Goal: Task Accomplishment & Management: Use online tool/utility

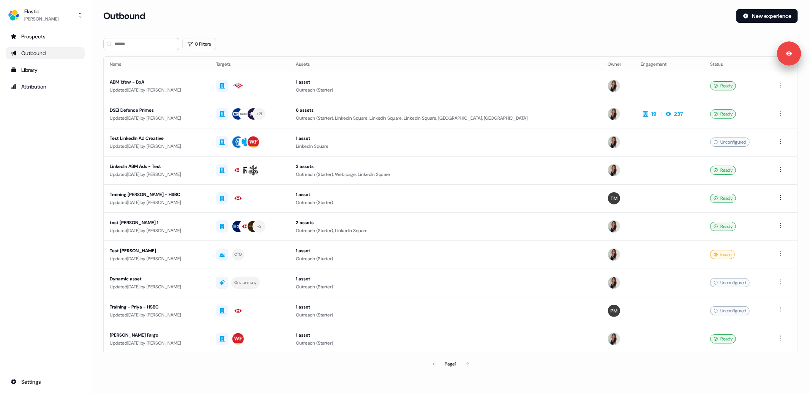
click at [48, 251] on div "Prospects Outbound Library Attribution Settings" at bounding box center [45, 209] width 79 height 358
click at [48, 183] on div "Prospects Outbound Library Attribution Settings" at bounding box center [45, 209] width 79 height 358
click at [204, 114] on div "Updated [DATE] by [PERSON_NAME]" at bounding box center [157, 118] width 94 height 8
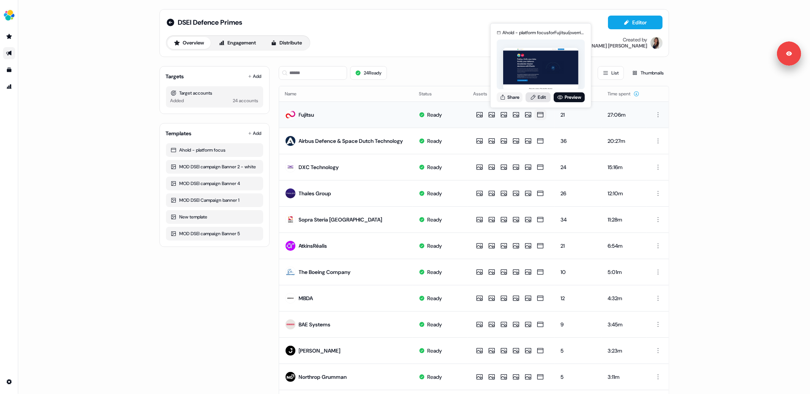
click at [540, 100] on link "Edit" at bounding box center [538, 97] width 25 height 10
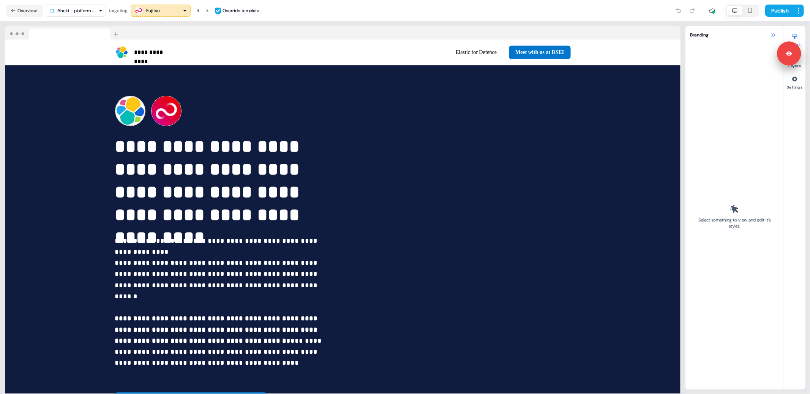
click at [772, 35] on icon at bounding box center [773, 35] width 6 height 6
click at [770, 37] on icon at bounding box center [773, 35] width 6 height 6
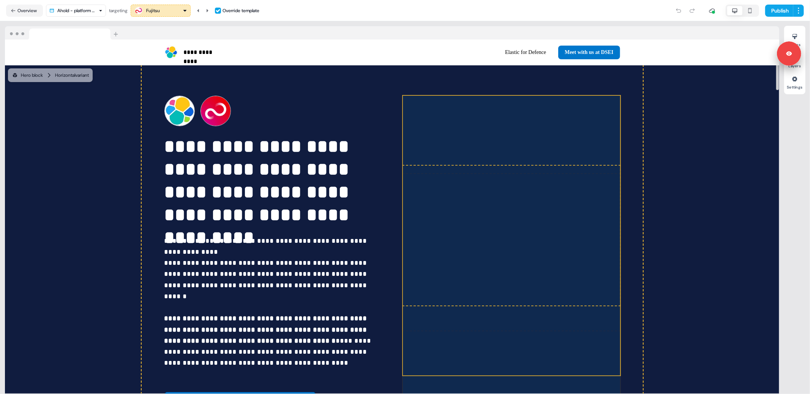
drag, startPoint x: 486, startPoint y: 217, endPoint x: 465, endPoint y: 221, distance: 21.1
click at [465, 221] on div "**********" at bounding box center [393, 252] width 502 height 374
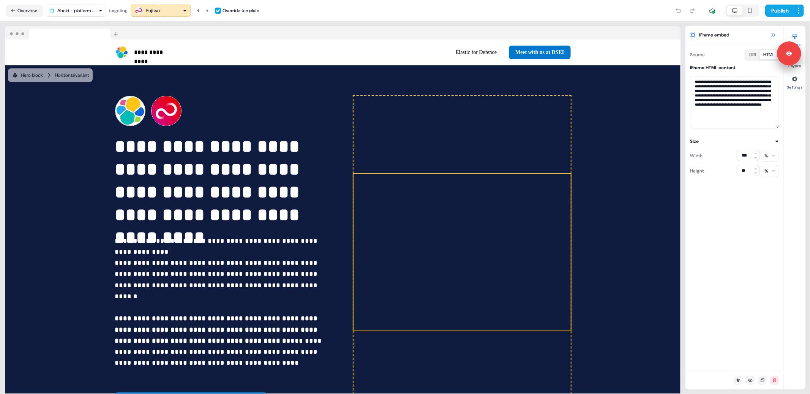
click at [771, 36] on icon at bounding box center [773, 35] width 6 height 6
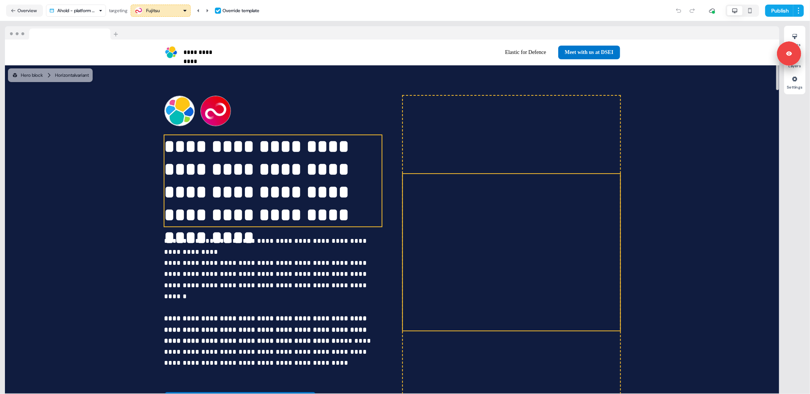
click at [258, 191] on p "**********" at bounding box center [273, 180] width 217 height 91
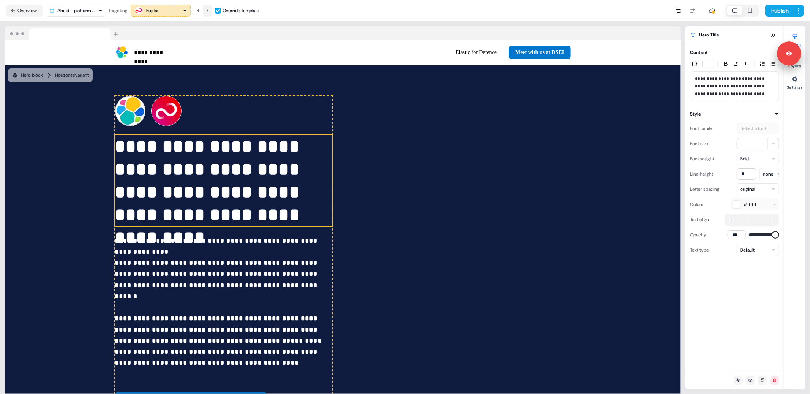
click at [209, 11] on icon at bounding box center [208, 10] width 2 height 3
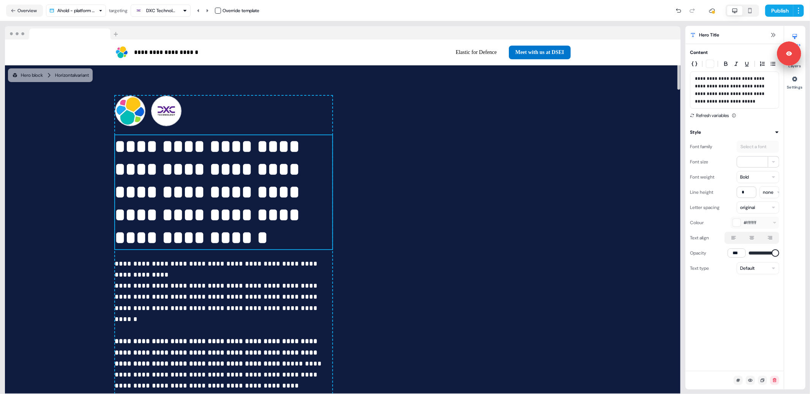
click at [149, 147] on p "**********" at bounding box center [223, 192] width 217 height 114
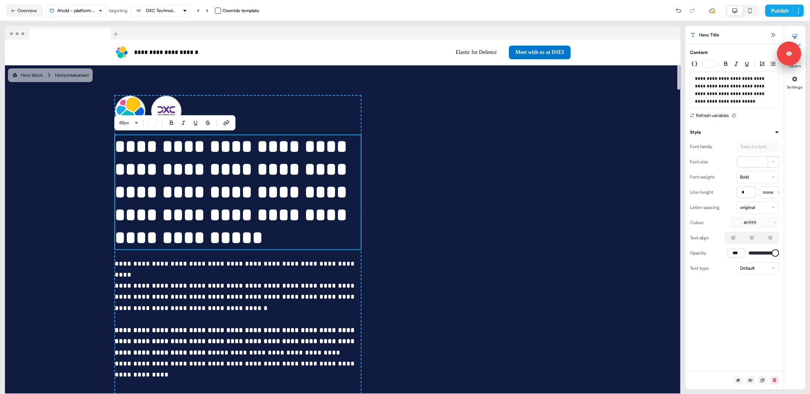
click at [147, 174] on p "**********" at bounding box center [238, 192] width 246 height 114
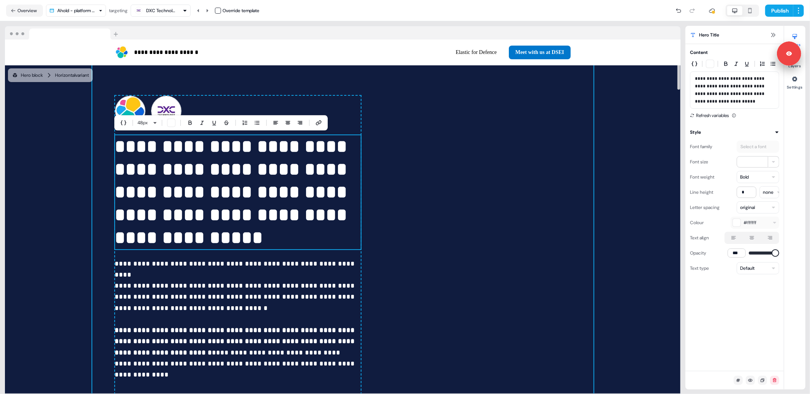
click at [234, 79] on div "**********" at bounding box center [343, 258] width 502 height 386
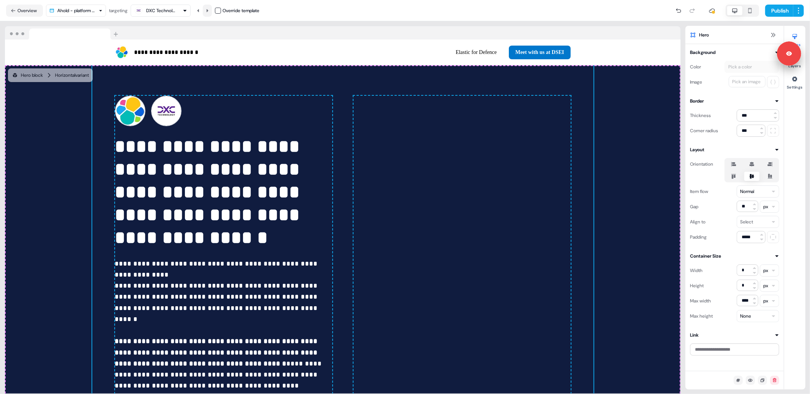
click at [208, 9] on icon at bounding box center [208, 10] width 2 height 3
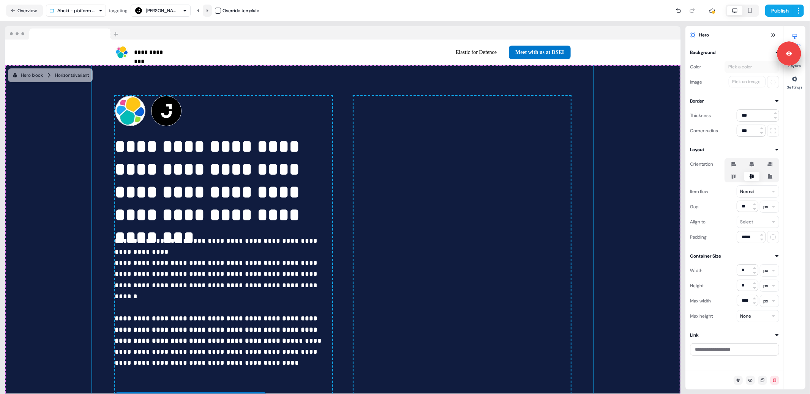
click at [208, 9] on icon at bounding box center [208, 10] width 2 height 3
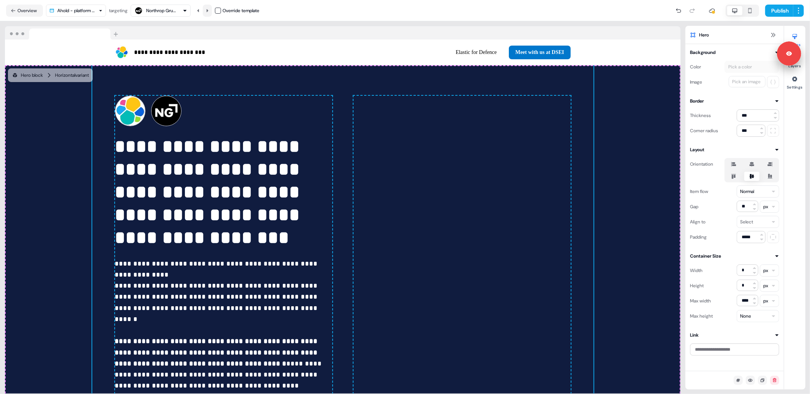
click at [208, 9] on icon at bounding box center [208, 10] width 2 height 3
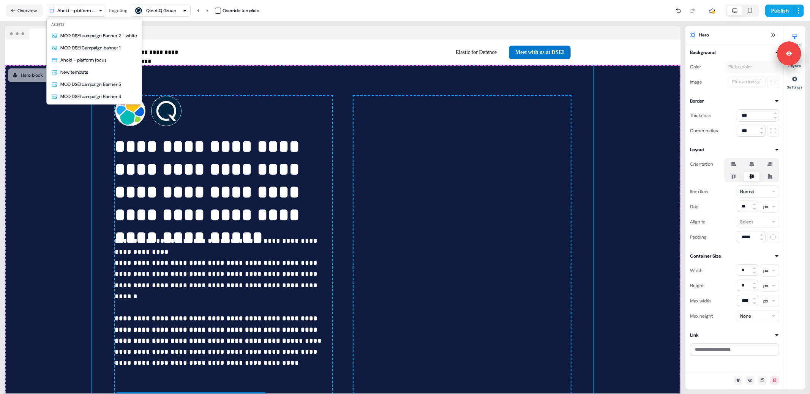
click at [81, 13] on html "**********" at bounding box center [405, 197] width 810 height 394
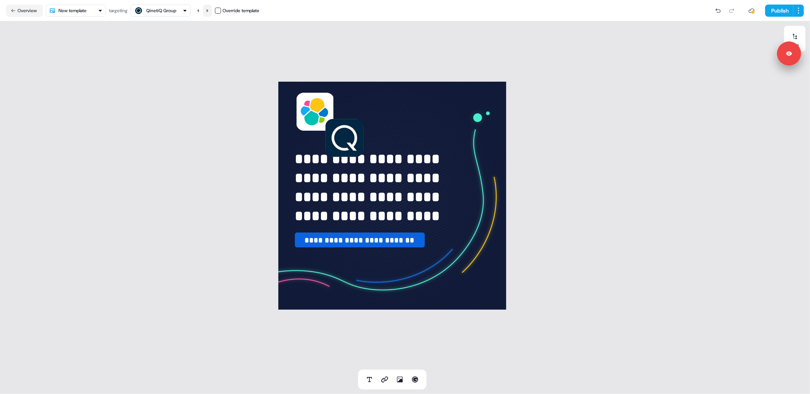
click at [210, 9] on icon at bounding box center [207, 10] width 5 height 5
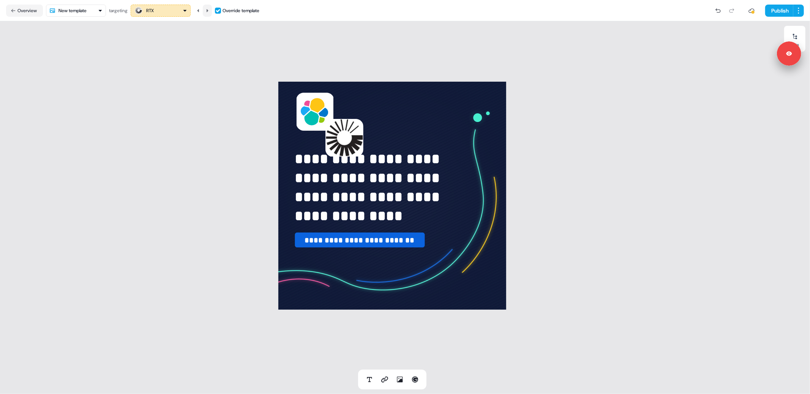
click at [210, 9] on icon at bounding box center [207, 10] width 5 height 5
click at [30, 14] on button "Overview" at bounding box center [24, 11] width 37 height 12
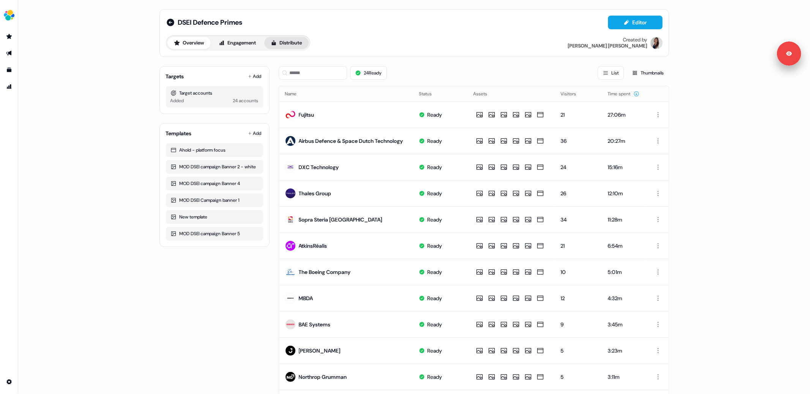
click at [291, 41] on button "Distribute" at bounding box center [286, 43] width 44 height 12
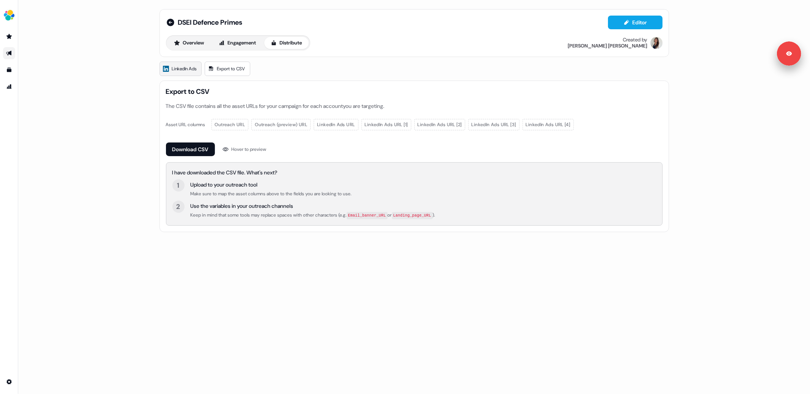
click at [186, 70] on span "LinkedIn Ads" at bounding box center [184, 69] width 25 height 8
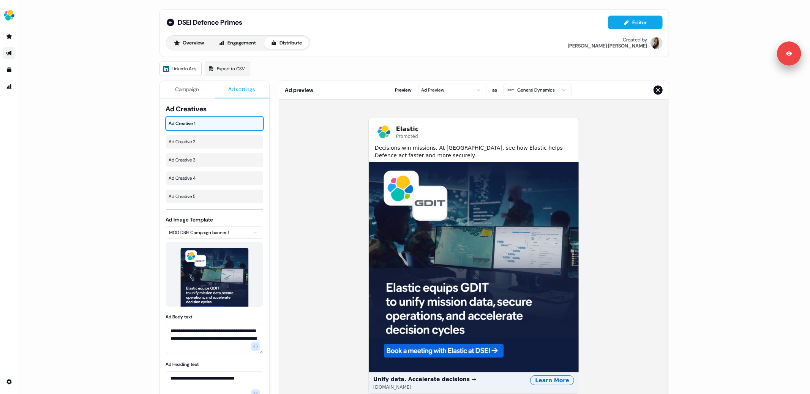
click at [236, 88] on span "Ad settings" at bounding box center [241, 89] width 27 height 8
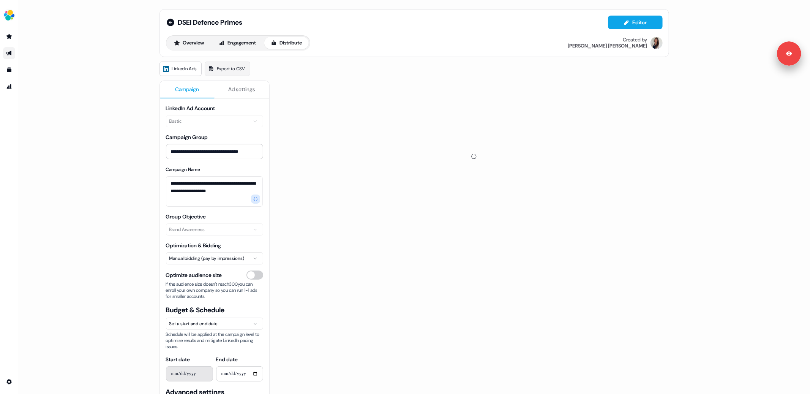
click at [187, 95] on button "Campaign" at bounding box center [187, 89] width 55 height 17
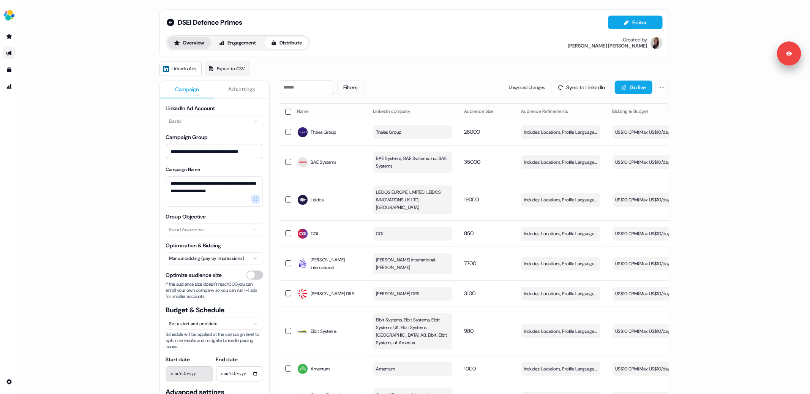
click at [182, 43] on button "Overview" at bounding box center [189, 43] width 43 height 12
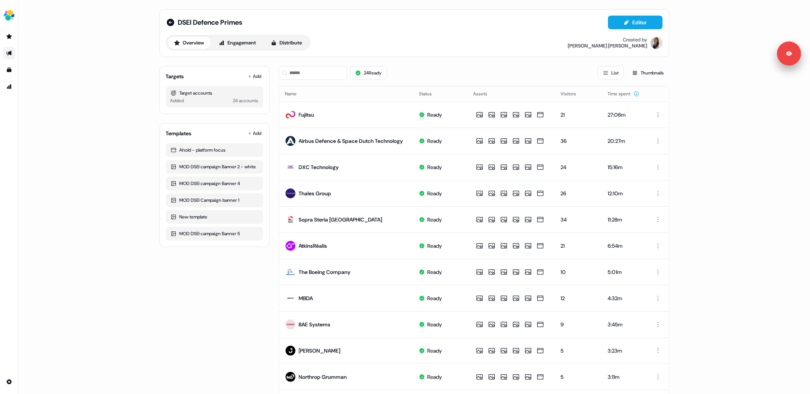
click at [127, 122] on div "DSEI Defence Primes Editor Overview Engagement Distribute Created by Kelly Manr…" at bounding box center [414, 197] width 792 height 394
click at [237, 43] on button "Engagement" at bounding box center [237, 43] width 51 height 12
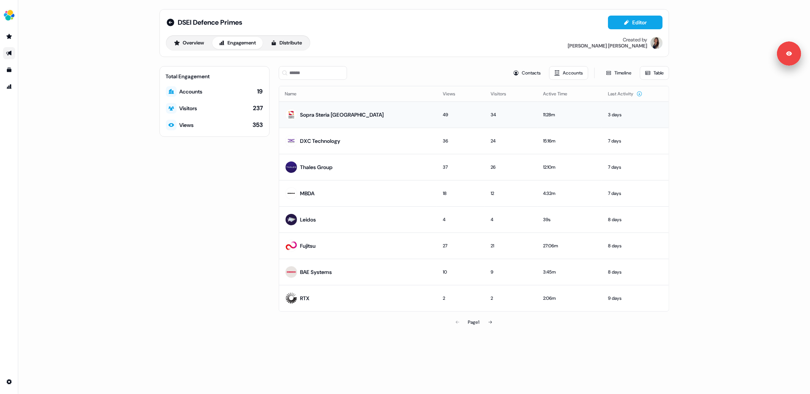
click at [331, 114] on div "Sopra Steria UK" at bounding box center [343, 115] width 84 height 8
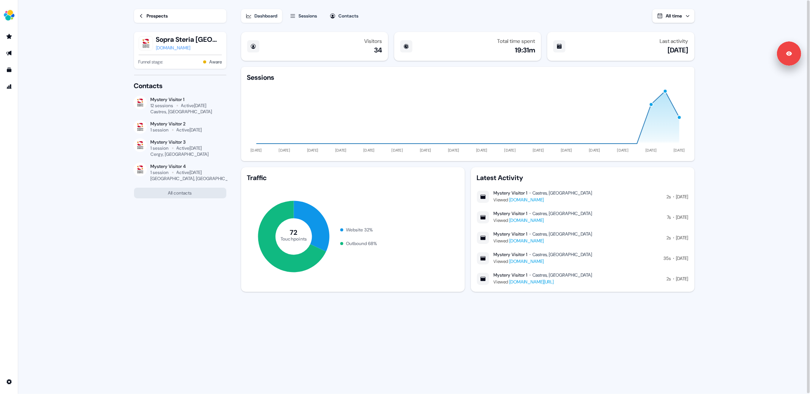
click at [79, 137] on main "Loading... Prospects Sopra Steria UK soprasteria.co.uk Funnel stage: Aware Cont…" at bounding box center [414, 197] width 792 height 395
click at [9, 68] on icon "Go to templates" at bounding box center [9, 70] width 6 height 6
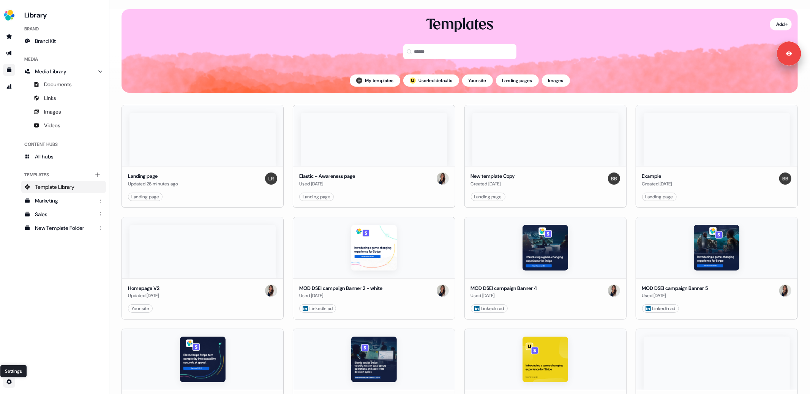
click at [7, 383] on html "For the best experience switch devices to a bigger screen. Go to Userled.io Set…" at bounding box center [405, 197] width 810 height 394
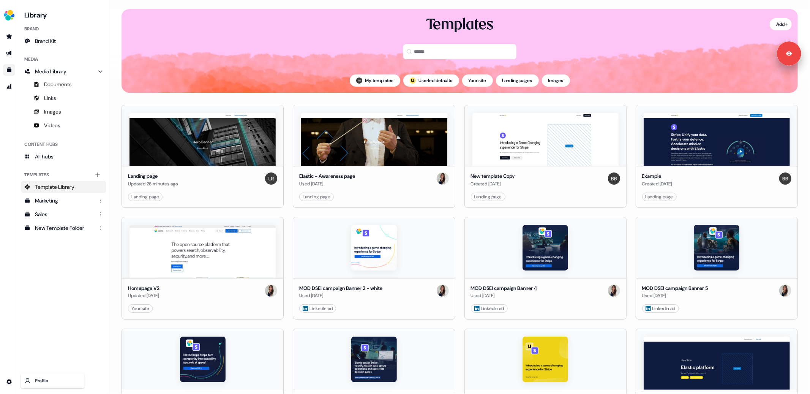
click at [9, 370] on html "For the best experience switch devices to a bigger screen. Go to Userled.io Lib…" at bounding box center [405, 197] width 810 height 394
click at [9, 53] on icon "Go to outbound experience" at bounding box center [8, 53] width 5 height 5
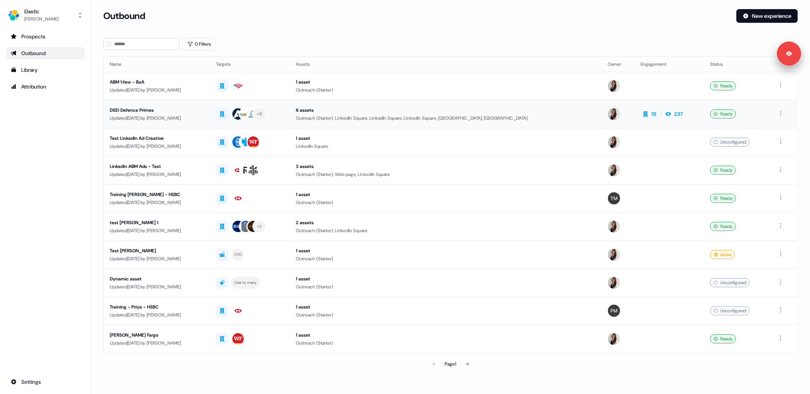
click at [174, 113] on div "DSEI Defence Primes" at bounding box center [157, 110] width 94 height 8
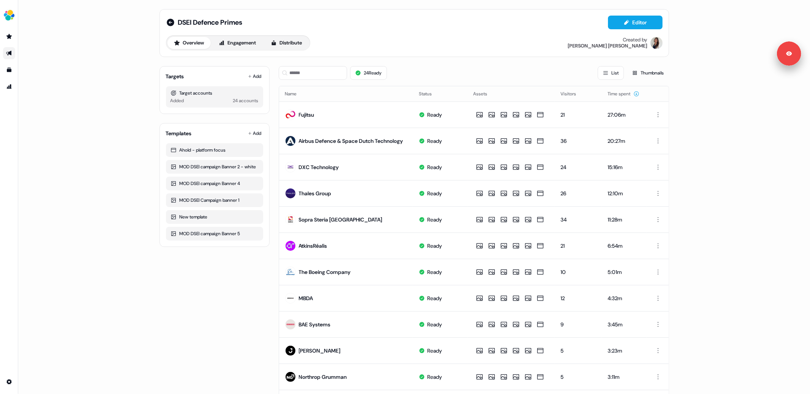
click at [7, 51] on link "Go to outbound experience" at bounding box center [9, 53] width 12 height 12
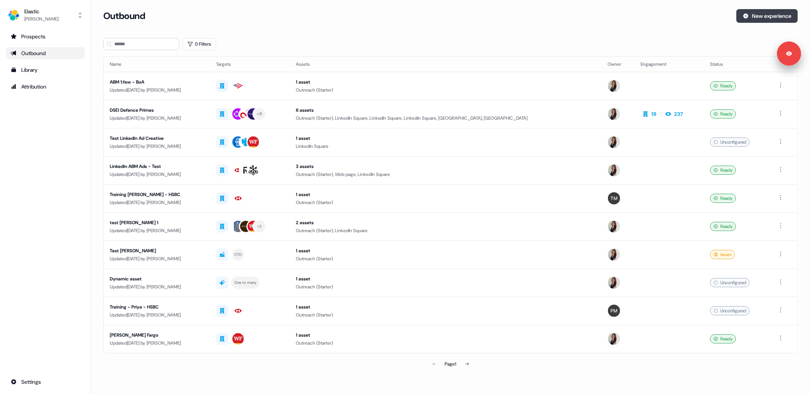
click at [767, 18] on button "New experience" at bounding box center [768, 16] width 62 height 14
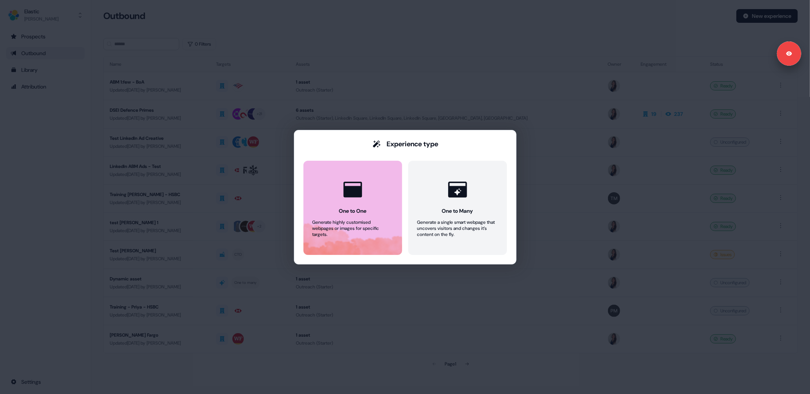
click at [351, 218] on button "One to One Generate highly customised webpages or images for specific targets." at bounding box center [353, 208] width 99 height 94
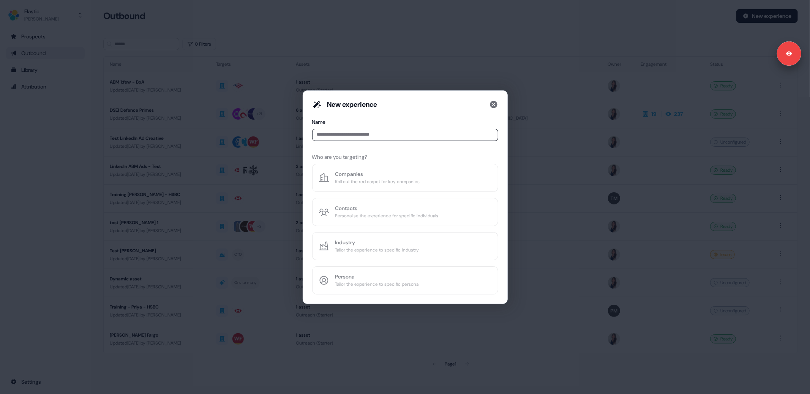
click at [346, 133] on input at bounding box center [405, 135] width 186 height 12
type input "*******"
click at [358, 179] on div "Roll out the red carpet for key companies" at bounding box center [377, 182] width 85 height 8
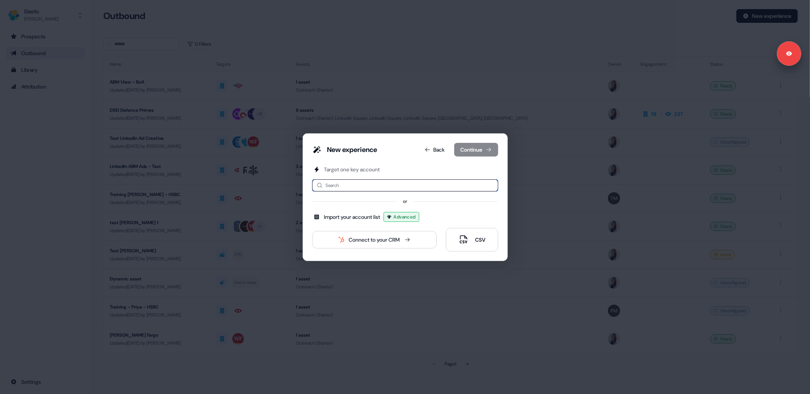
click at [359, 183] on input at bounding box center [405, 185] width 186 height 12
click at [429, 151] on button "Back" at bounding box center [435, 150] width 33 height 14
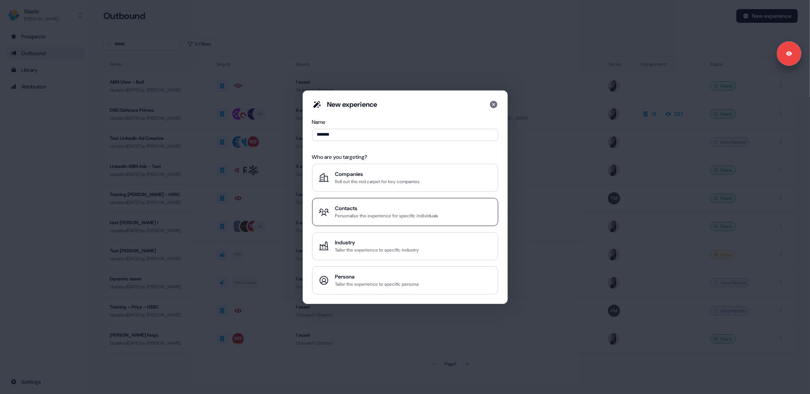
click at [368, 208] on div "Contacts" at bounding box center [386, 208] width 103 height 8
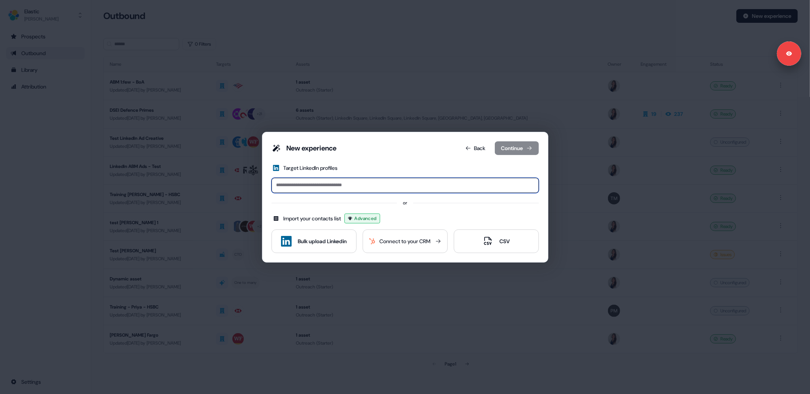
click at [331, 184] on input at bounding box center [405, 185] width 267 height 15
click at [418, 207] on div "or" at bounding box center [405, 203] width 267 height 8
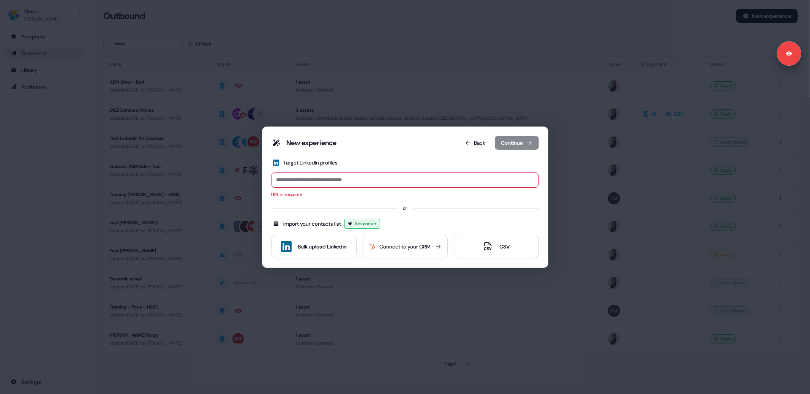
click at [417, 159] on div "Target LinkedIn profiles" at bounding box center [405, 163] width 267 height 8
click at [477, 144] on button "Back" at bounding box center [475, 143] width 33 height 14
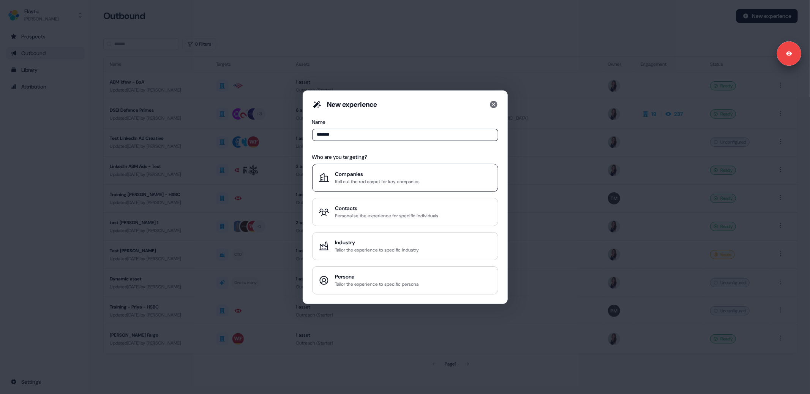
click at [380, 179] on div "Roll out the red carpet for key companies" at bounding box center [377, 182] width 85 height 8
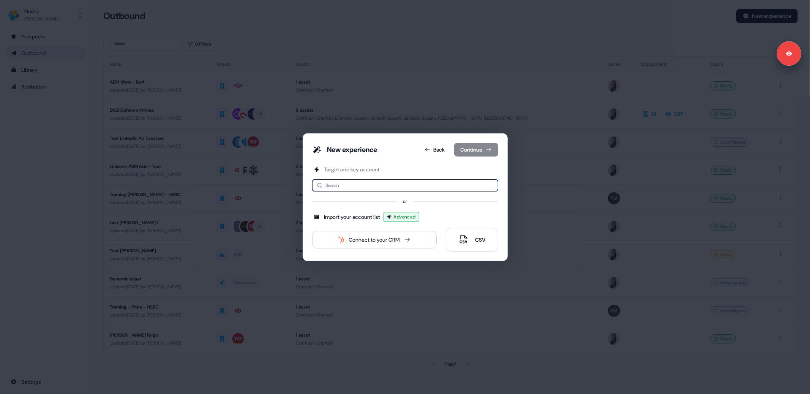
click at [379, 185] on input at bounding box center [405, 185] width 186 height 12
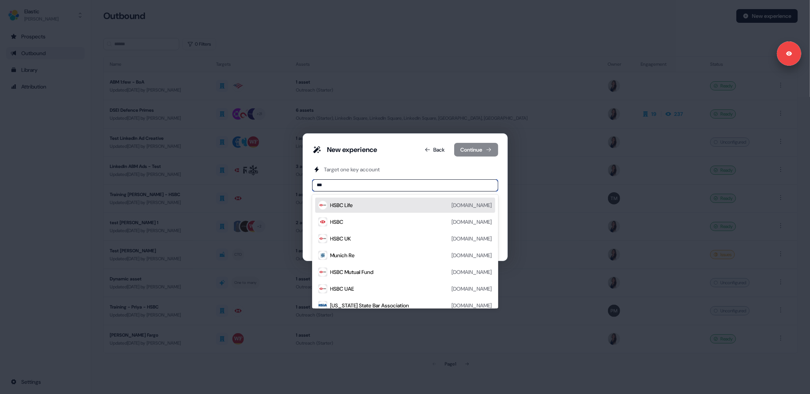
type input "****"
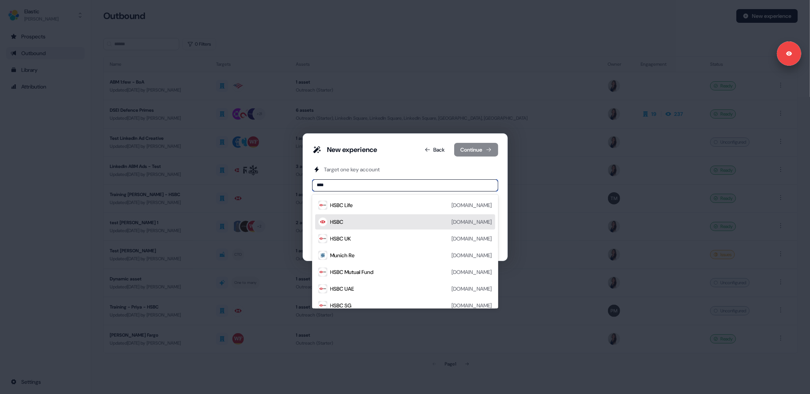
click at [372, 221] on div "HSBC hsbc.com" at bounding box center [412, 221] width 162 height 9
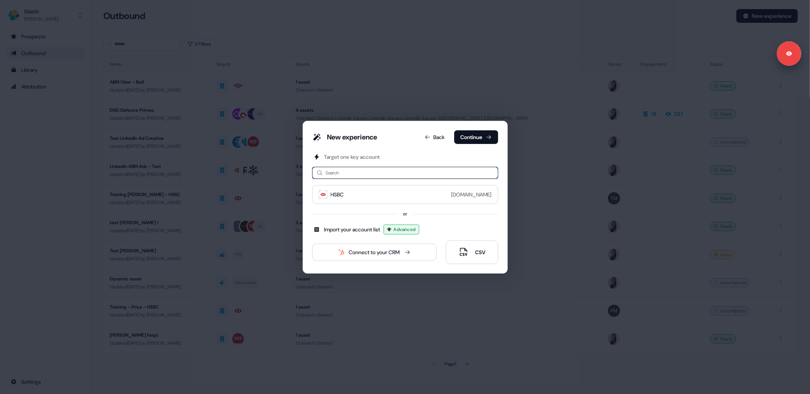
click at [356, 173] on input at bounding box center [405, 173] width 186 height 12
type input "***"
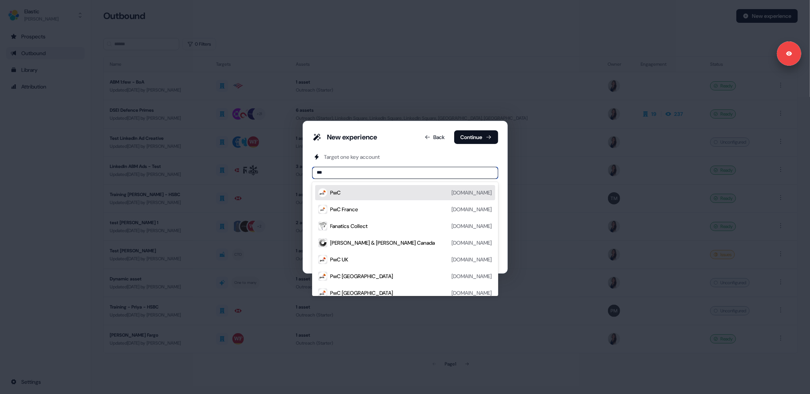
click at [373, 189] on div "PwC pwc.com" at bounding box center [412, 192] width 162 height 9
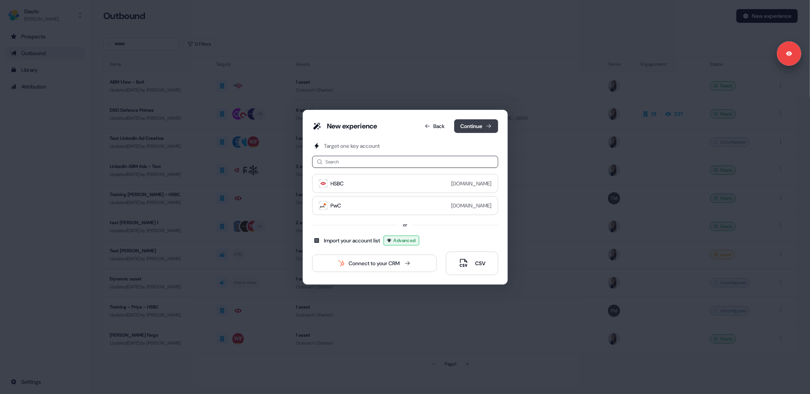
click at [476, 127] on button "Continue" at bounding box center [476, 126] width 44 height 14
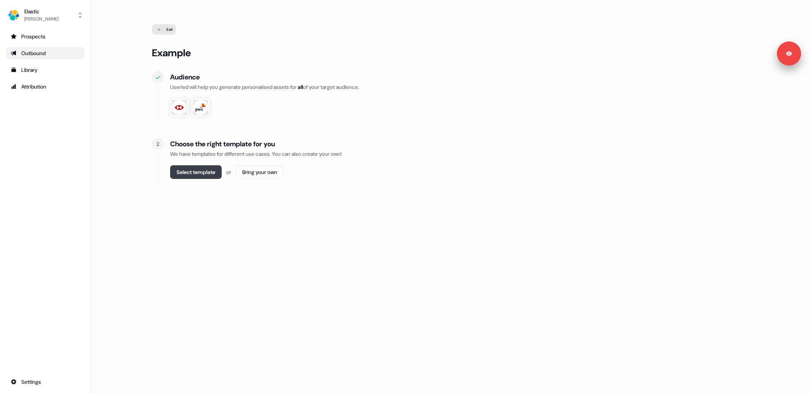
click at [189, 173] on button "Select template" at bounding box center [196, 172] width 52 height 14
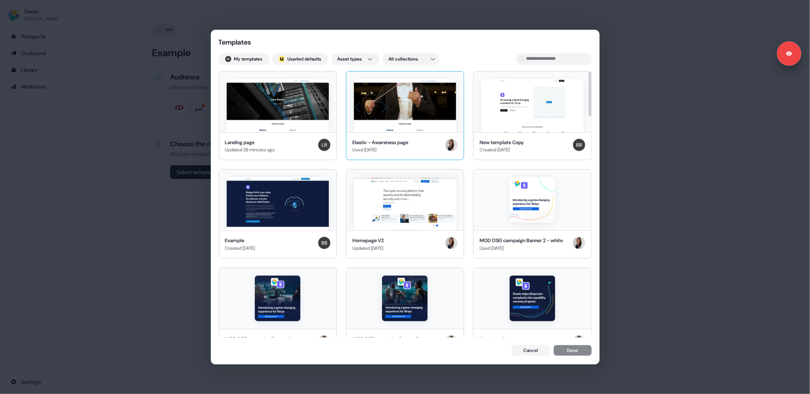
click at [408, 113] on img at bounding box center [405, 105] width 102 height 53
click at [575, 351] on button "Done" at bounding box center [573, 351] width 38 height 11
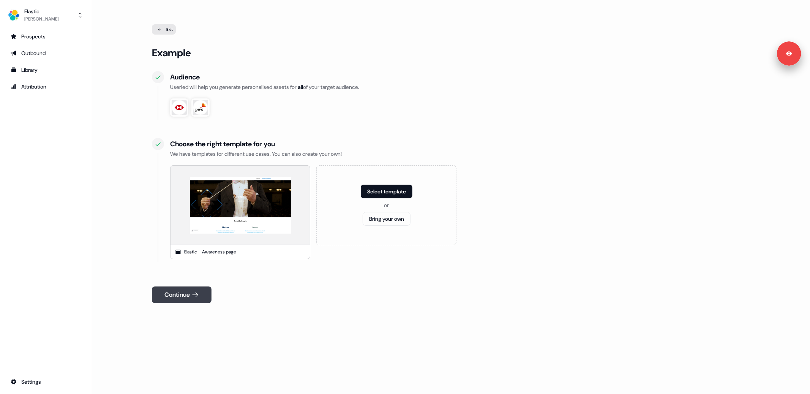
click at [188, 296] on button "Continue" at bounding box center [182, 294] width 60 height 17
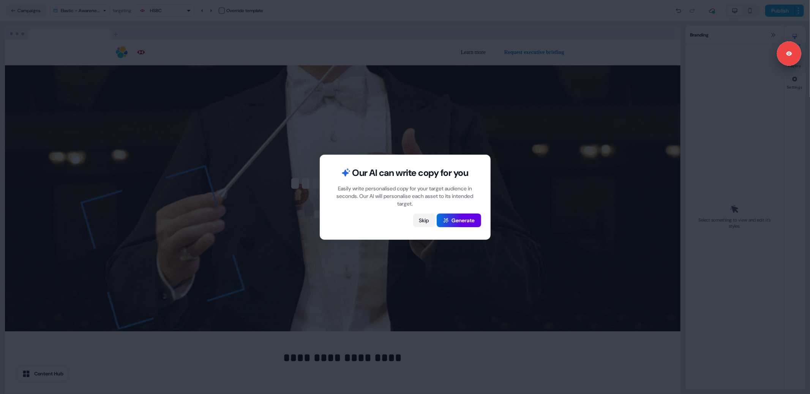
click at [421, 219] on button "Skip" at bounding box center [424, 221] width 22 height 14
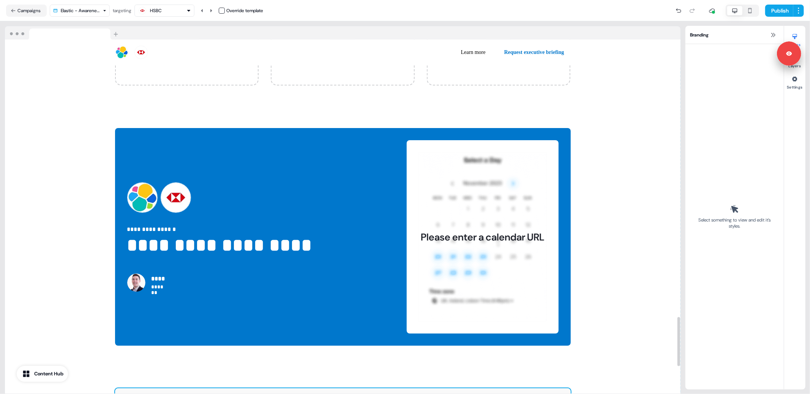
scroll to position [1985, 0]
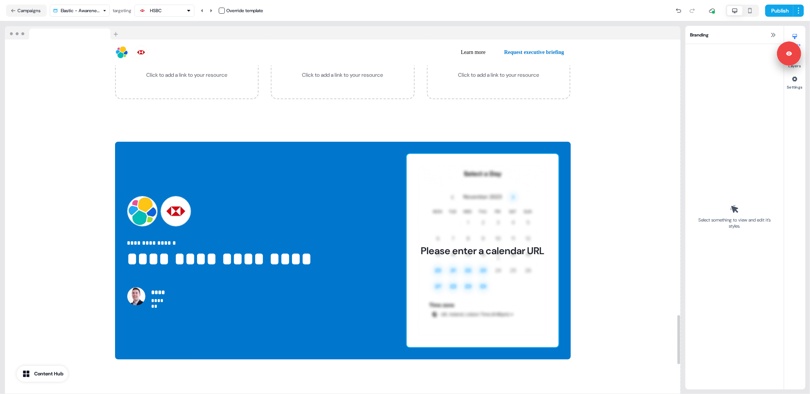
click at [508, 188] on div "Please enter a calendar URL" at bounding box center [483, 250] width 152 height 193
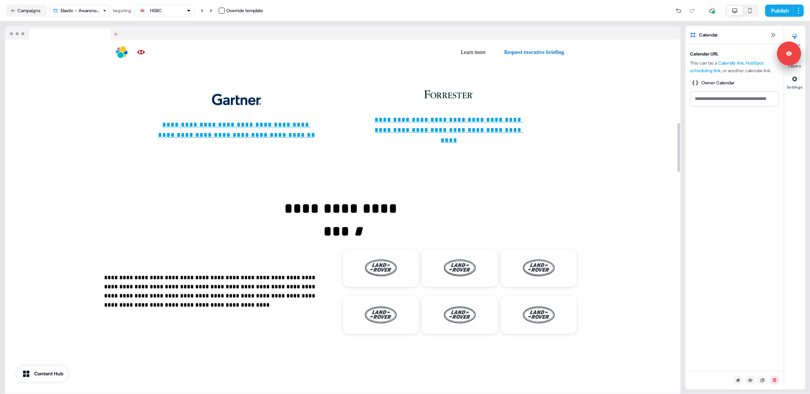
scroll to position [195, 0]
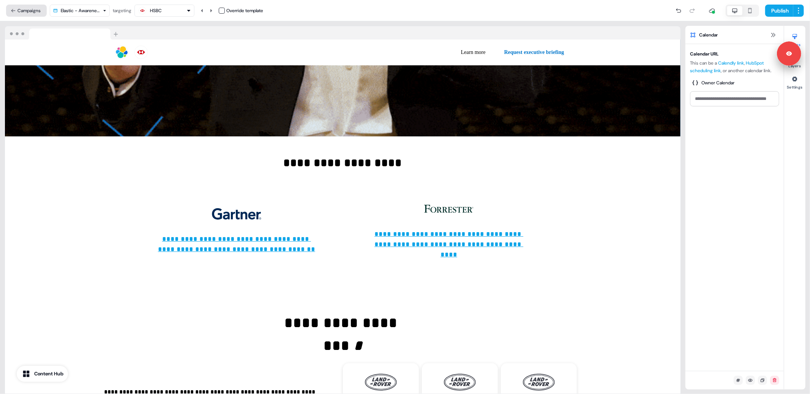
click at [30, 11] on button "Campaigns" at bounding box center [26, 11] width 41 height 12
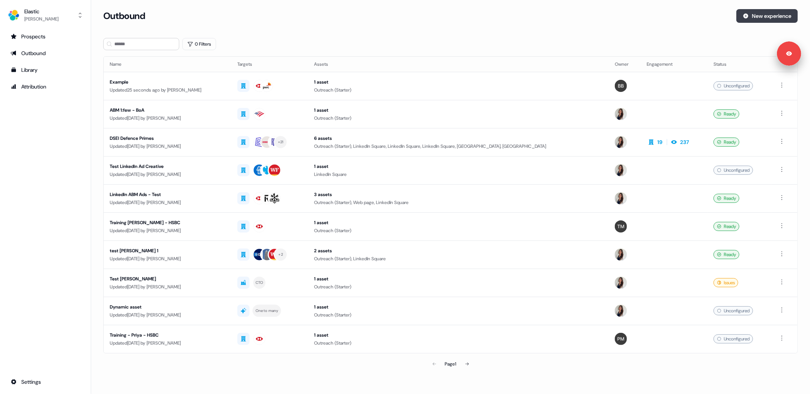
click at [763, 17] on button "New experience" at bounding box center [768, 16] width 62 height 14
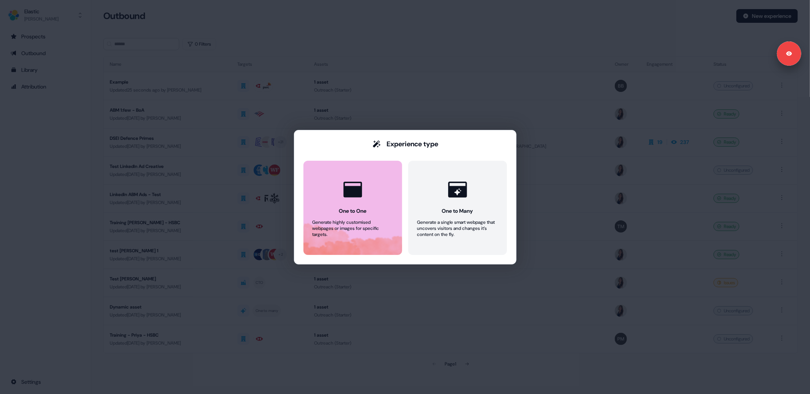
click at [367, 195] on div at bounding box center [353, 189] width 29 height 29
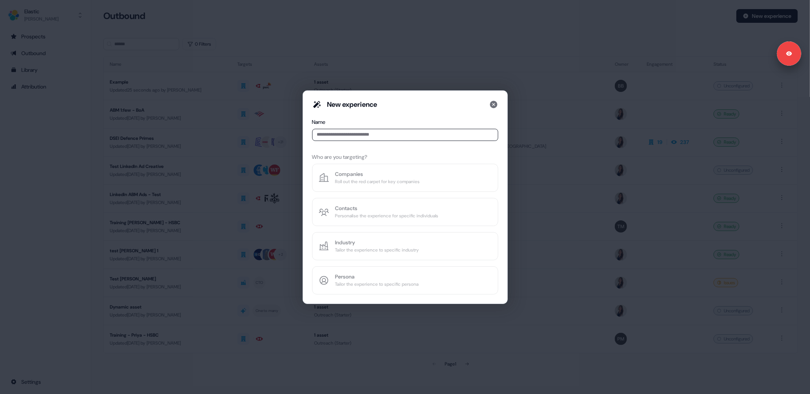
click at [363, 133] on input at bounding box center [405, 135] width 186 height 12
type input "*******"
click at [370, 176] on div "Companies" at bounding box center [377, 174] width 85 height 8
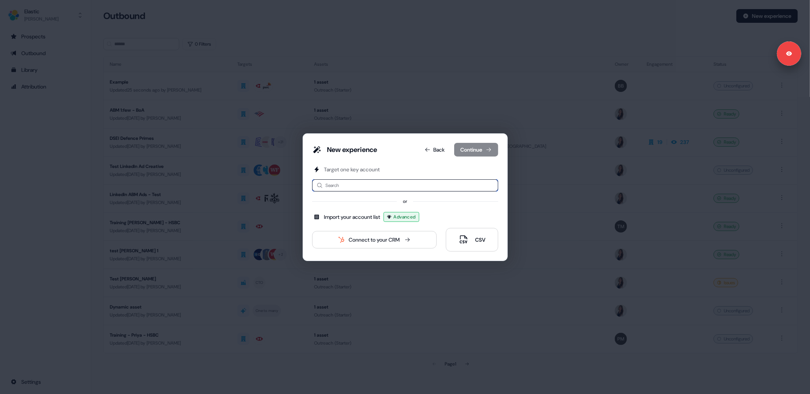
click at [360, 184] on input at bounding box center [405, 185] width 186 height 12
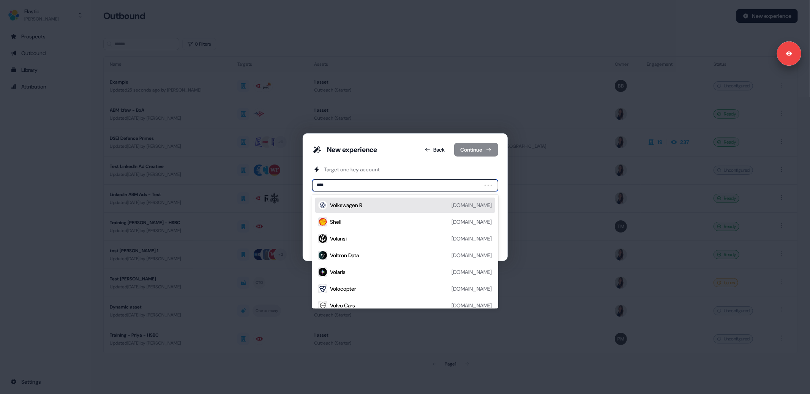
type input "*****"
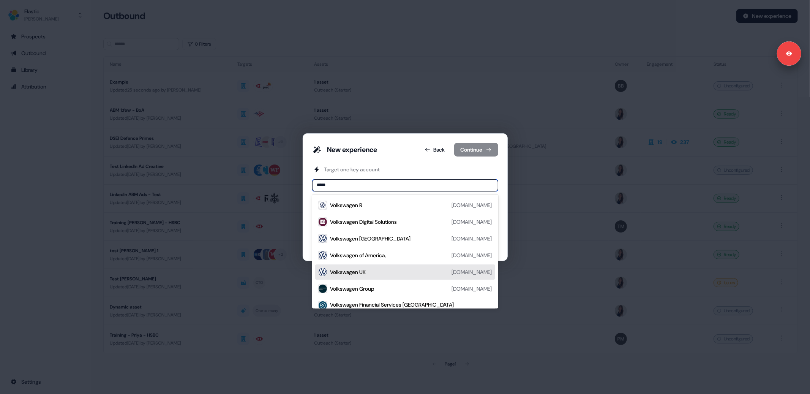
click at [381, 272] on div "Volkswagen UK volkswagen.co.uk" at bounding box center [412, 271] width 162 height 9
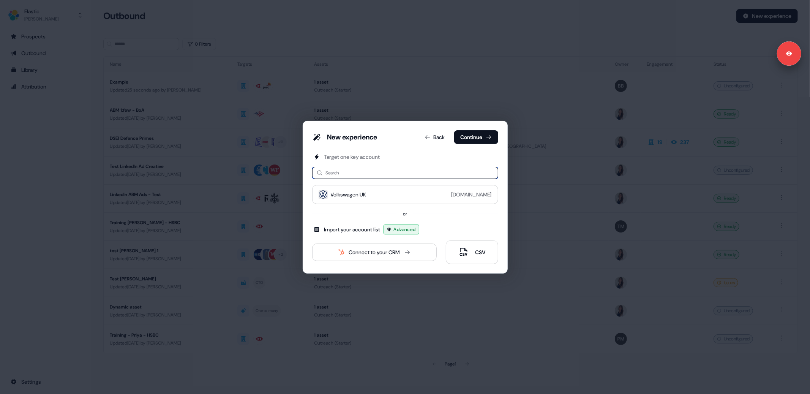
click at [355, 172] on input at bounding box center [405, 173] width 186 height 12
type input "***"
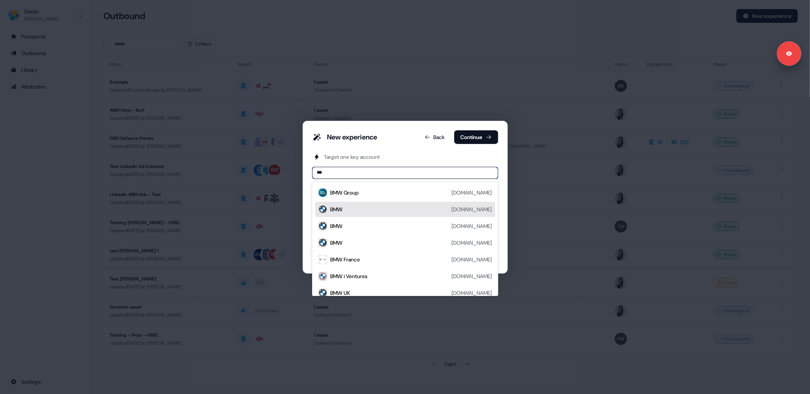
click at [368, 210] on div "BMW bmw.com" at bounding box center [412, 209] width 162 height 9
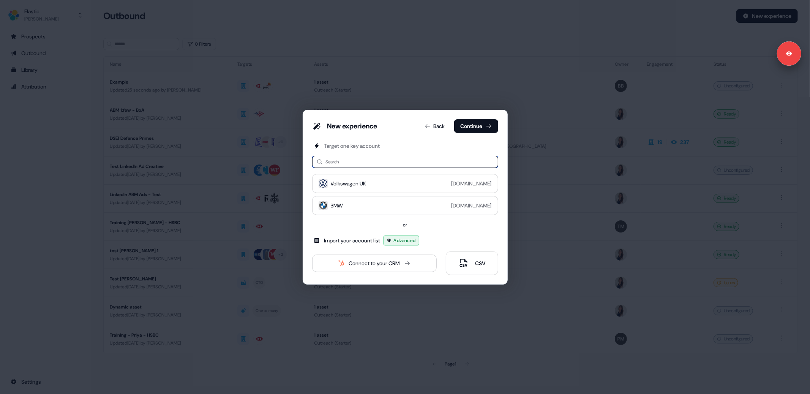
click at [337, 162] on input at bounding box center [405, 162] width 186 height 12
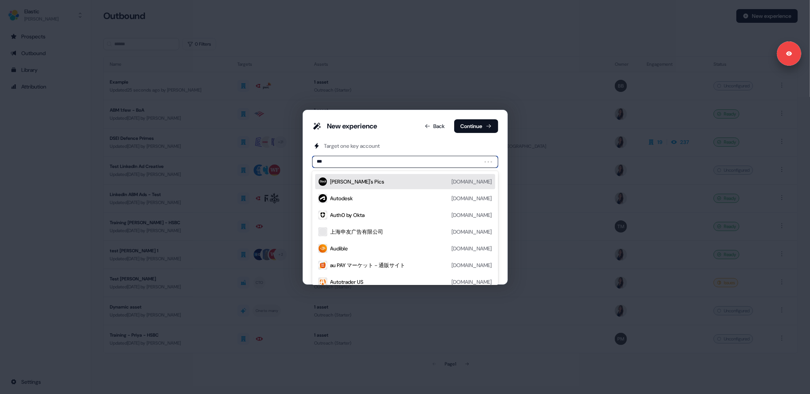
type input "****"
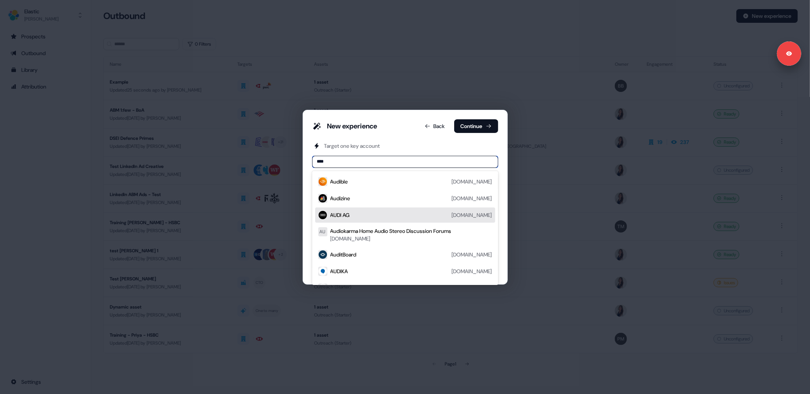
click at [360, 214] on div "AUDI AG audi.com" at bounding box center [412, 214] width 162 height 9
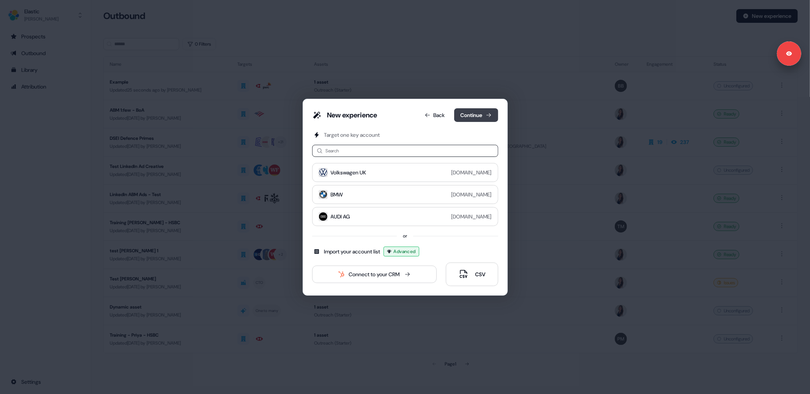
click at [473, 118] on button "Continue" at bounding box center [476, 115] width 44 height 14
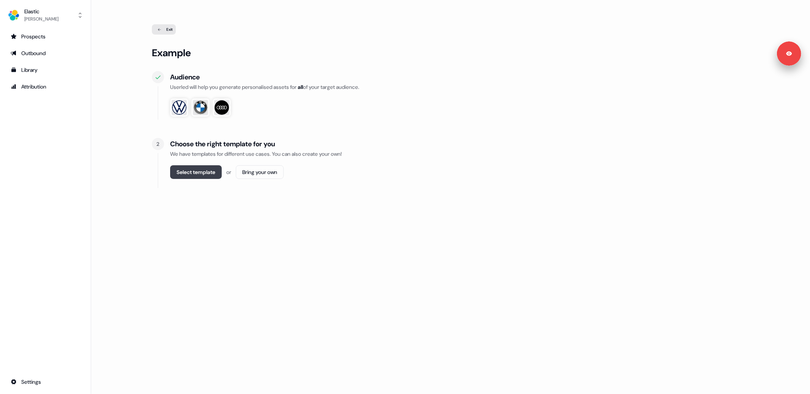
click at [199, 173] on button "Select template" at bounding box center [196, 172] width 52 height 14
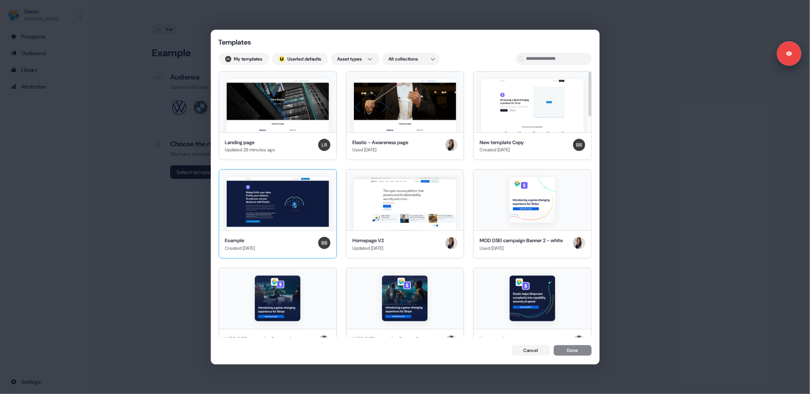
click at [276, 200] on img at bounding box center [278, 203] width 102 height 53
click at [571, 352] on button "Done" at bounding box center [573, 351] width 38 height 11
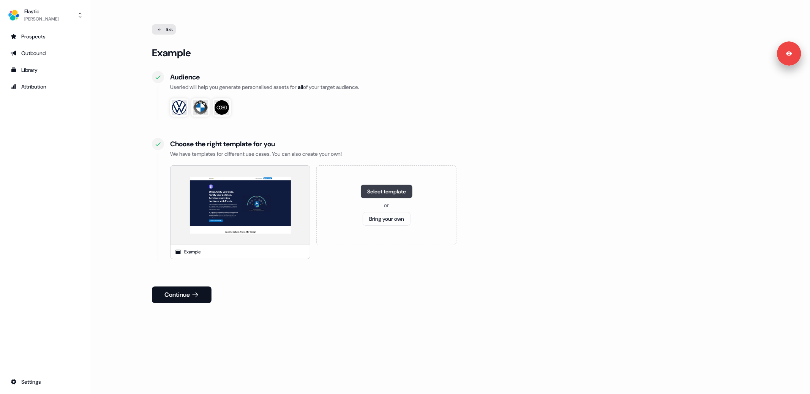
click at [379, 193] on button "Select template" at bounding box center [387, 192] width 52 height 14
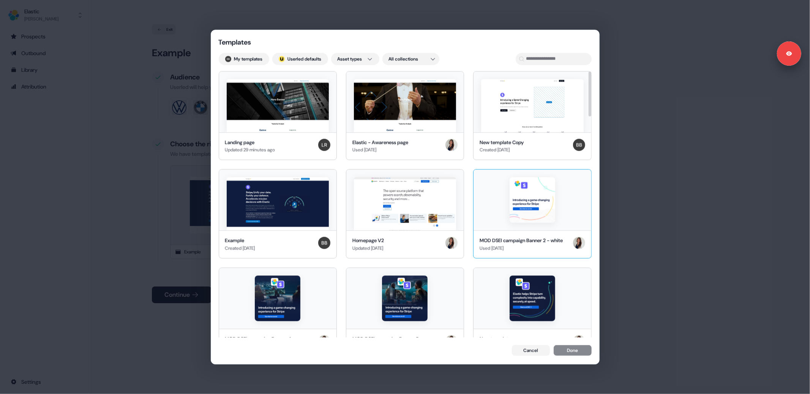
click at [522, 210] on img at bounding box center [533, 200] width 46 height 46
click at [528, 302] on img at bounding box center [533, 298] width 46 height 46
click at [573, 356] on button "Done" at bounding box center [573, 351] width 38 height 11
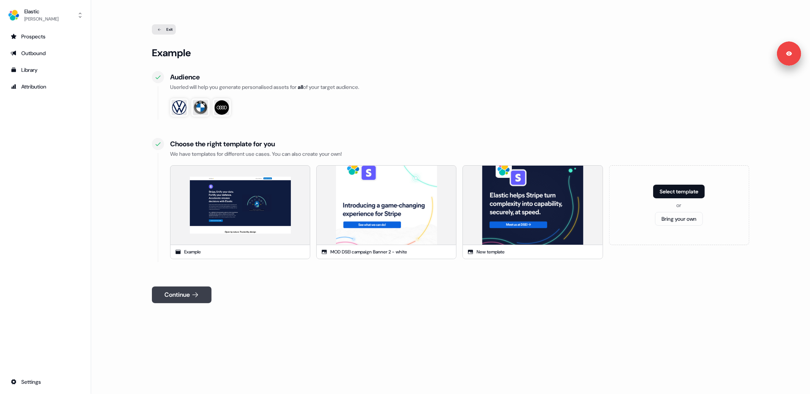
click at [186, 295] on button "Continue" at bounding box center [182, 294] width 60 height 17
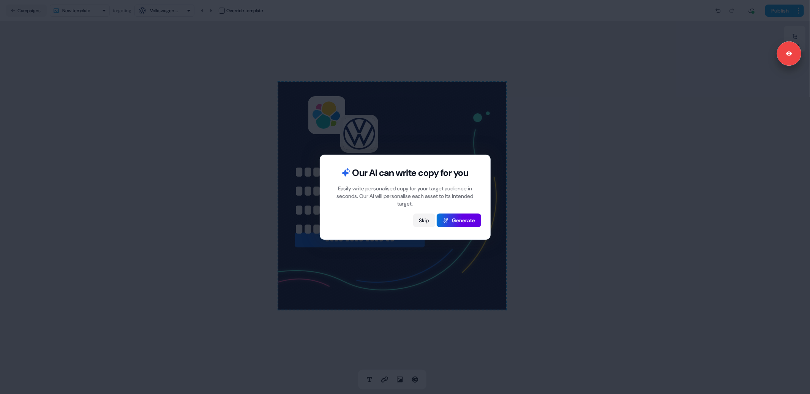
click at [423, 217] on button "Skip" at bounding box center [424, 221] width 22 height 14
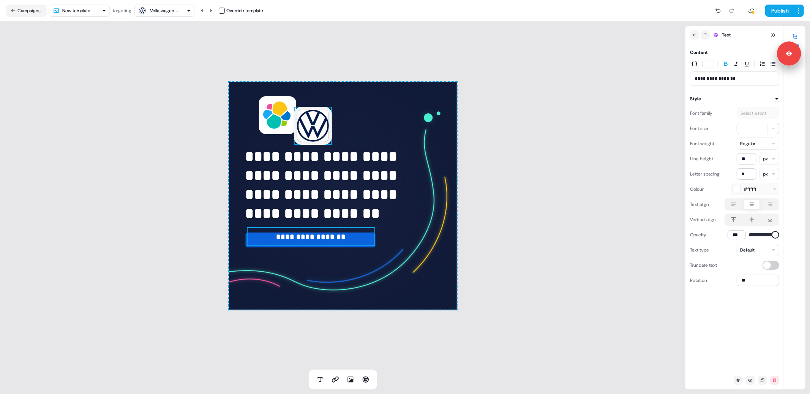
click at [134, 141] on div "**********" at bounding box center [343, 195] width 686 height 348
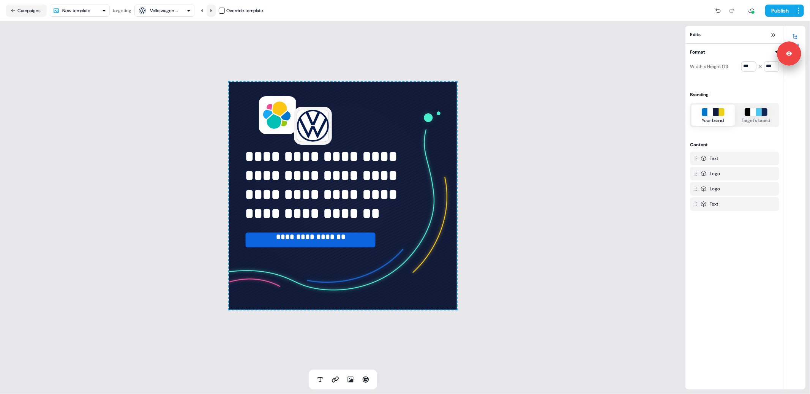
click at [213, 8] on icon at bounding box center [211, 10] width 5 height 5
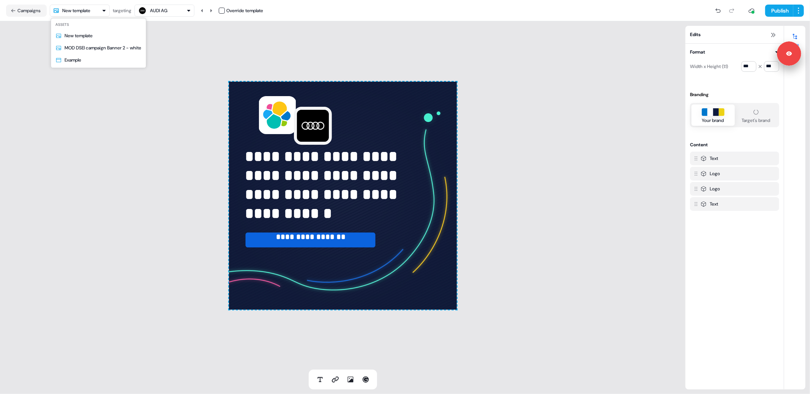
click at [90, 6] on html "**********" at bounding box center [405, 197] width 810 height 394
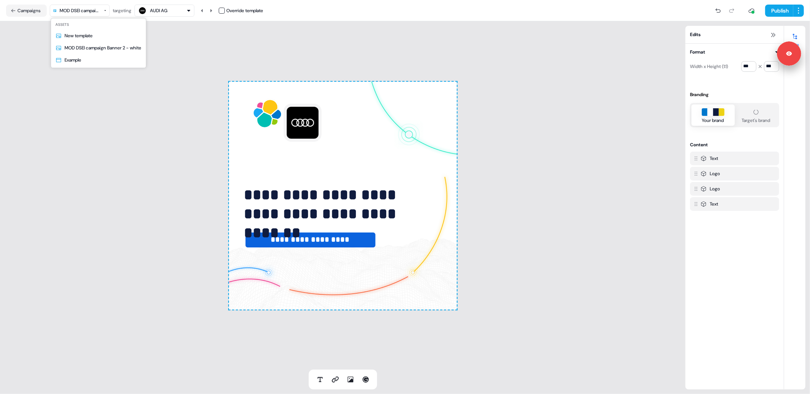
click at [95, 16] on html "**********" at bounding box center [405, 197] width 810 height 394
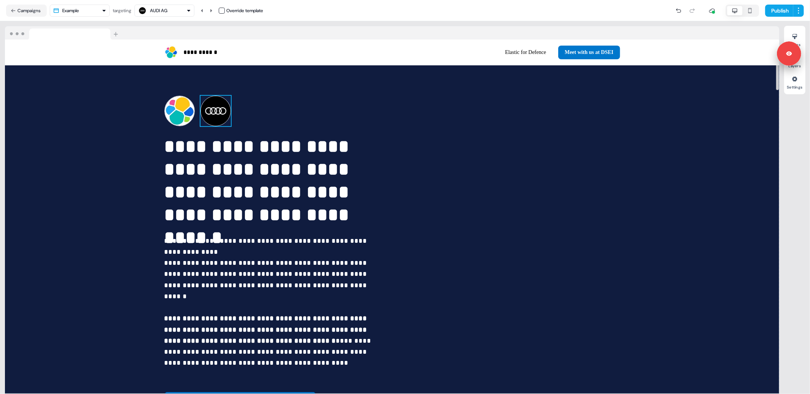
click at [213, 117] on img at bounding box center [216, 111] width 30 height 30
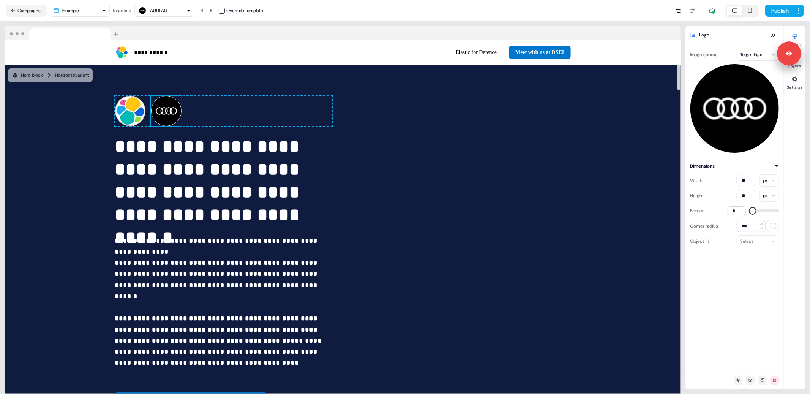
click at [196, 25] on div "**********" at bounding box center [343, 207] width 686 height 373
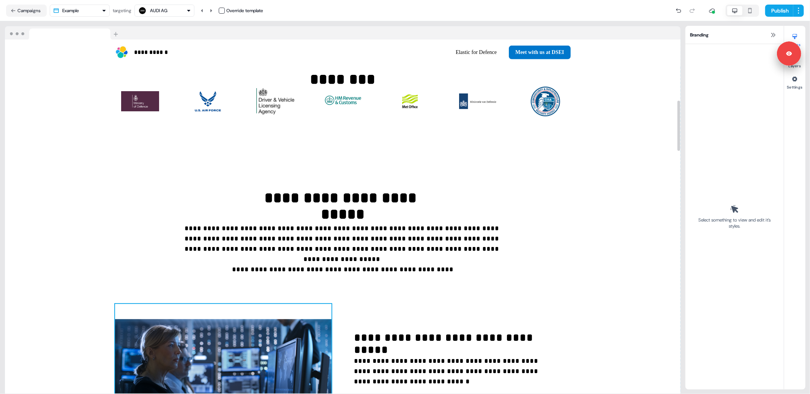
scroll to position [362, 0]
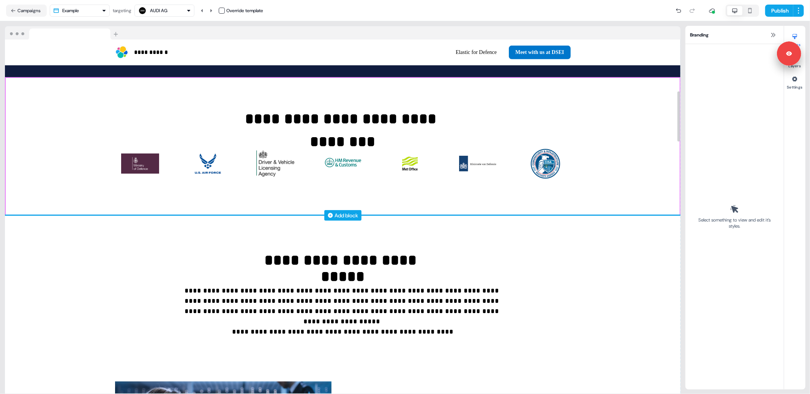
click at [341, 212] on div "Add block" at bounding box center [347, 216] width 24 height 8
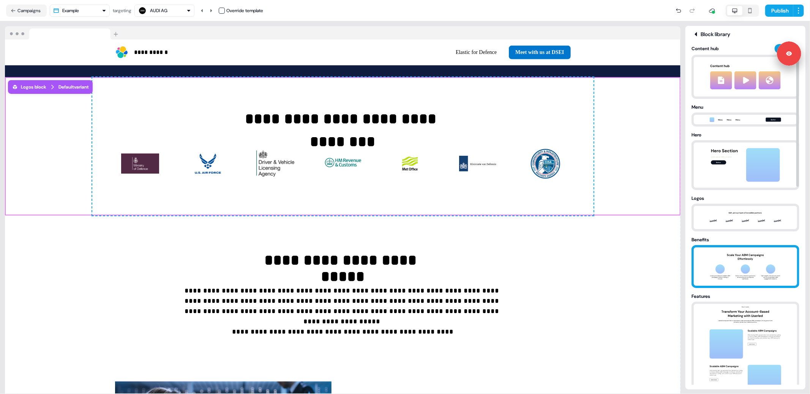
scroll to position [60, 0]
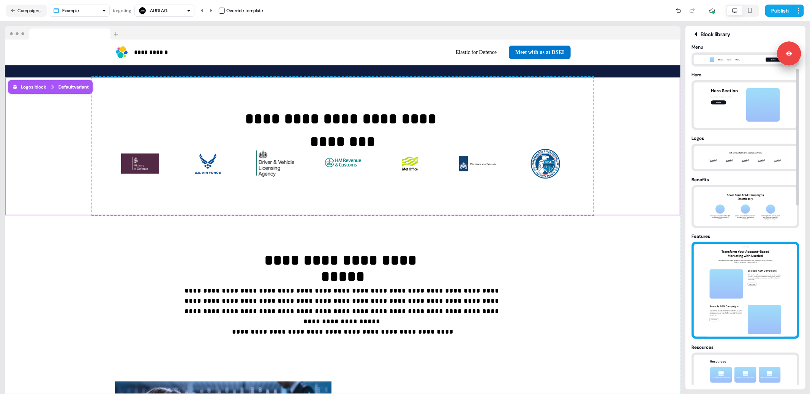
click at [749, 271] on img at bounding box center [746, 290] width 80 height 93
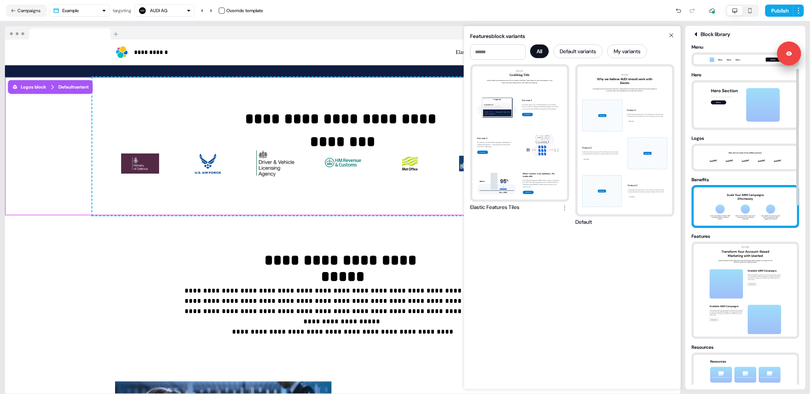
click at [733, 192] on img at bounding box center [746, 206] width 80 height 38
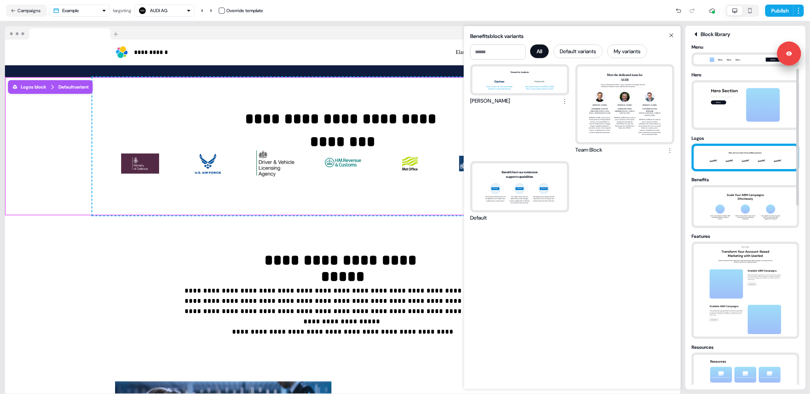
click at [735, 155] on img at bounding box center [746, 157] width 80 height 23
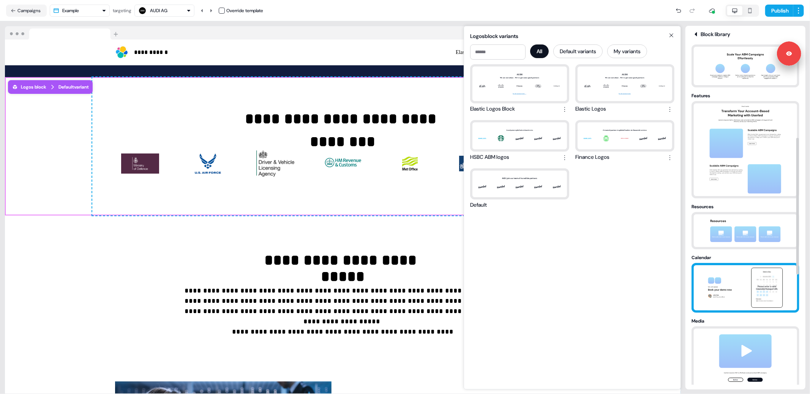
scroll to position [261, 0]
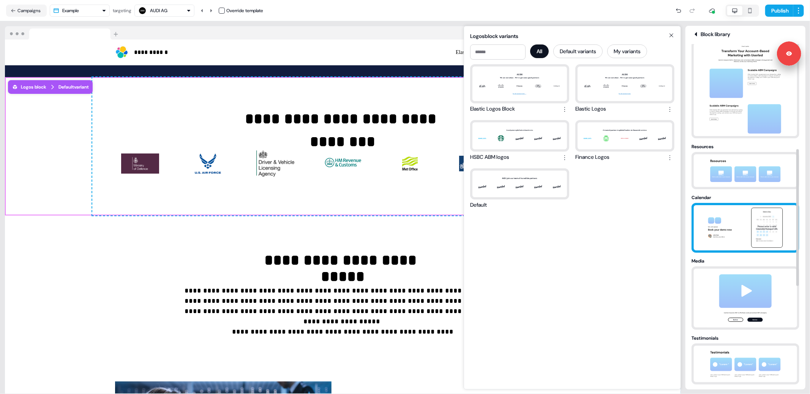
click at [745, 216] on img at bounding box center [746, 227] width 80 height 45
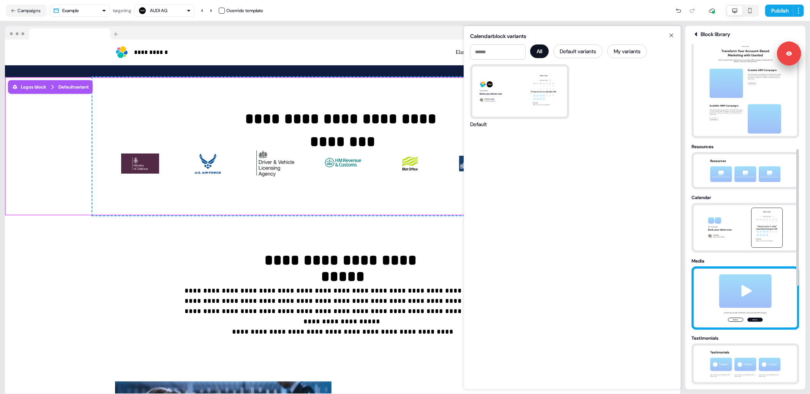
click at [745, 281] on img at bounding box center [746, 298] width 80 height 59
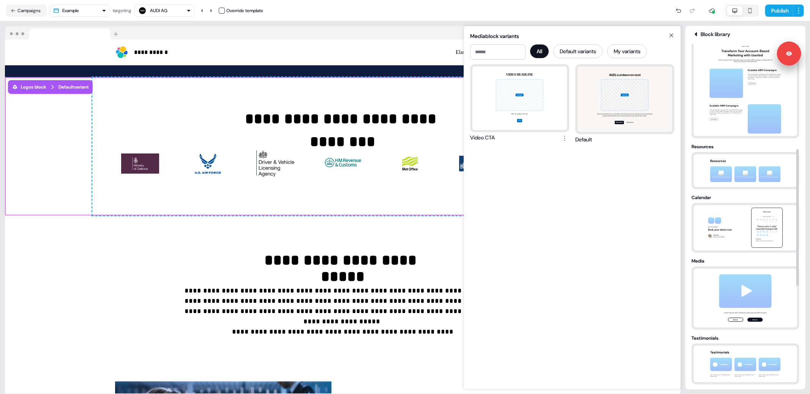
click at [670, 36] on icon at bounding box center [672, 35] width 4 height 4
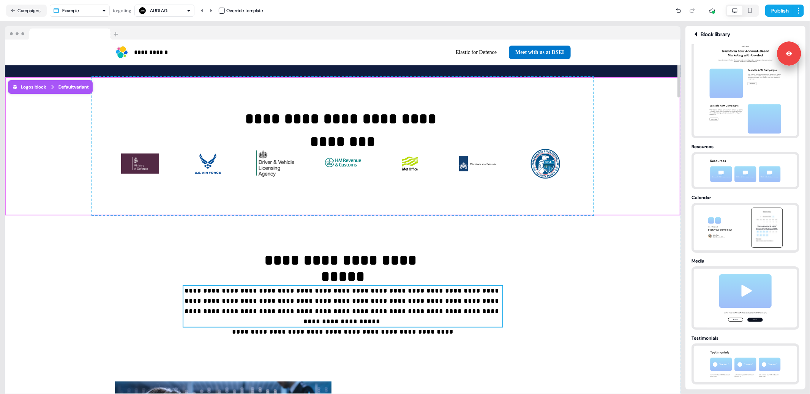
scroll to position [0, 0]
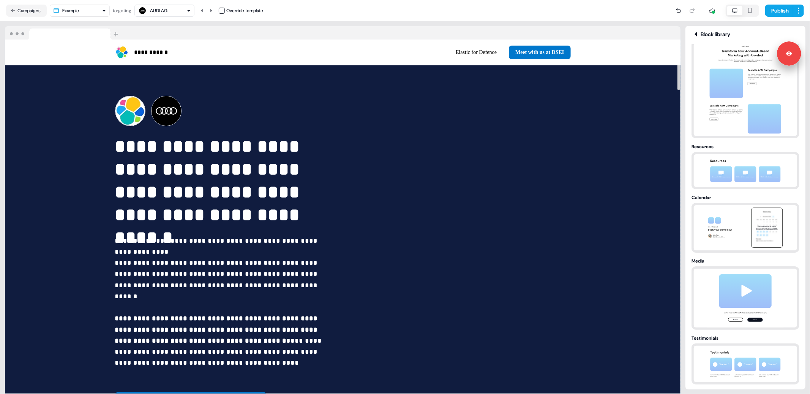
click at [348, 22] on div "**********" at bounding box center [343, 207] width 686 height 373
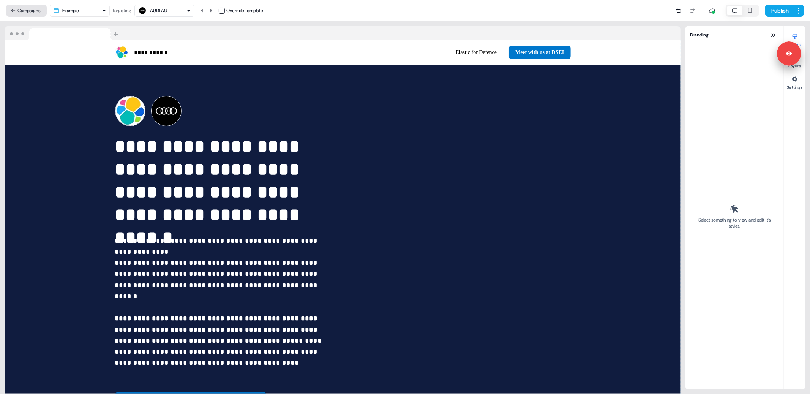
click at [36, 12] on button "Campaigns" at bounding box center [26, 11] width 41 height 12
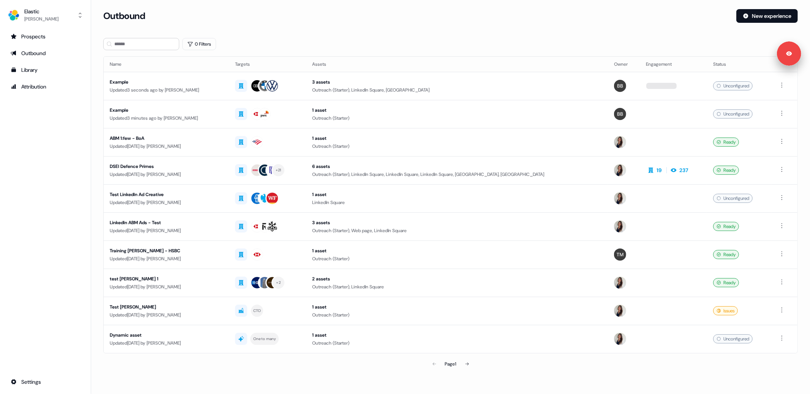
click at [304, 46] on div "0 Filters" at bounding box center [450, 44] width 695 height 12
click at [25, 35] on div "Prospects" at bounding box center [46, 37] width 70 height 8
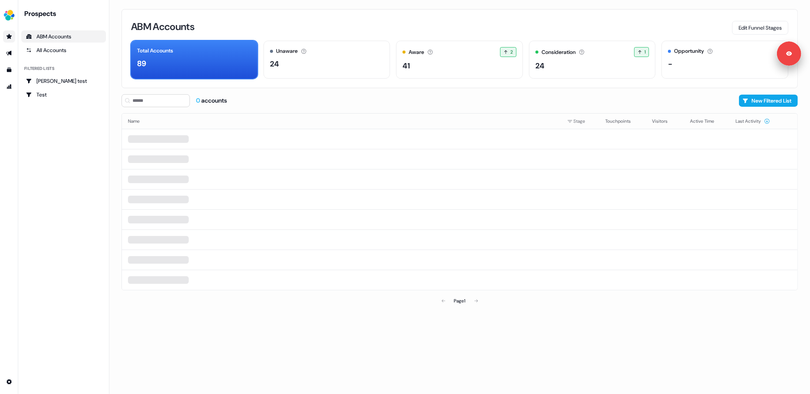
click at [295, 19] on div "ABM Accounts Edit Funnel Stages" at bounding box center [460, 27] width 658 height 16
click at [289, 27] on div "ABM Accounts Edit Funnel Stages" at bounding box center [460, 27] width 658 height 16
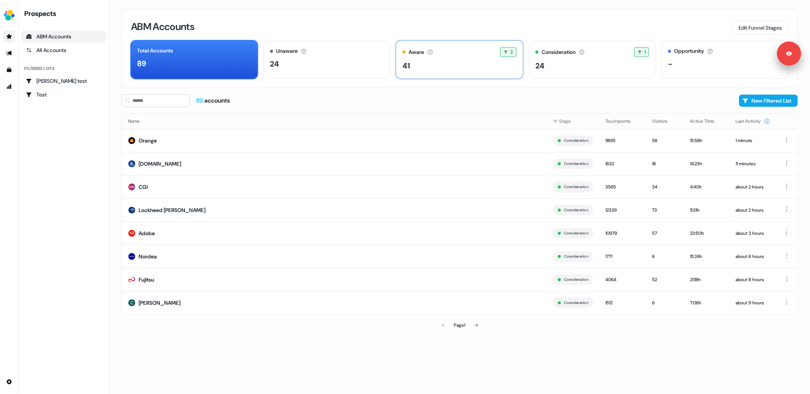
click at [452, 53] on div "Aware Accounts with 5+ minutes of usage or significant LinkedIn ad engagement! …" at bounding box center [460, 52] width 114 height 10
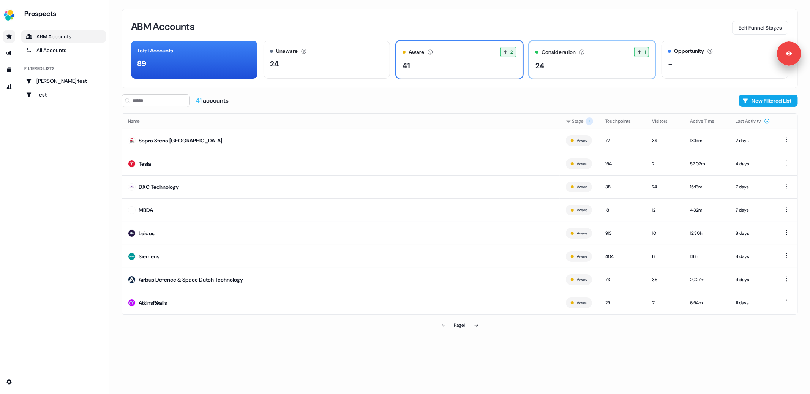
click at [574, 56] on div "Consideration" at bounding box center [559, 52] width 34 height 8
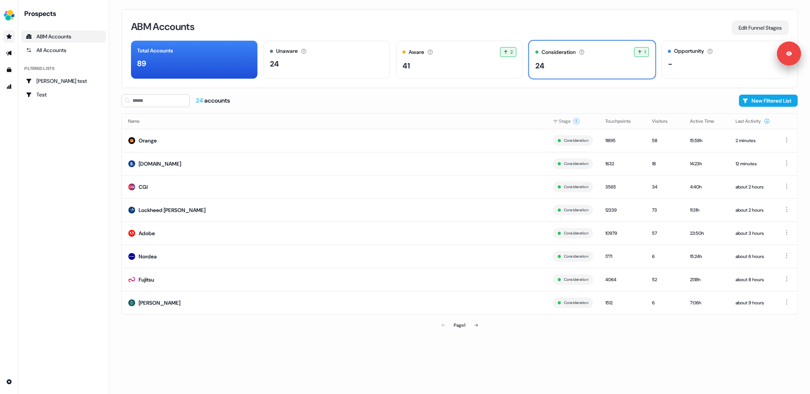
click at [763, 30] on button "Edit Funnel Stages" at bounding box center [760, 28] width 56 height 14
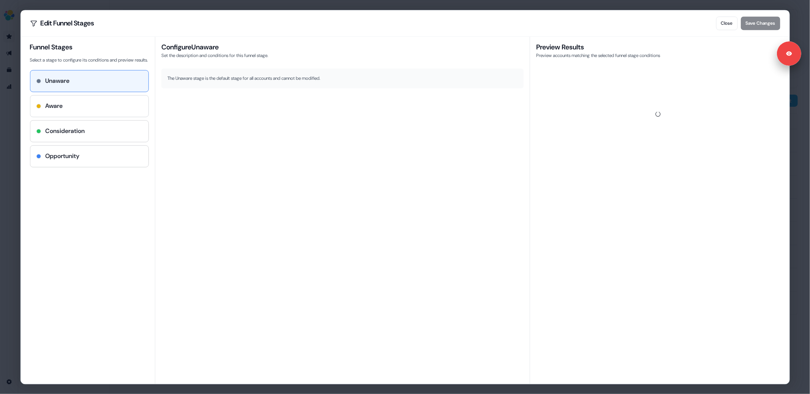
click at [83, 111] on div "Aware" at bounding box center [89, 105] width 106 height 9
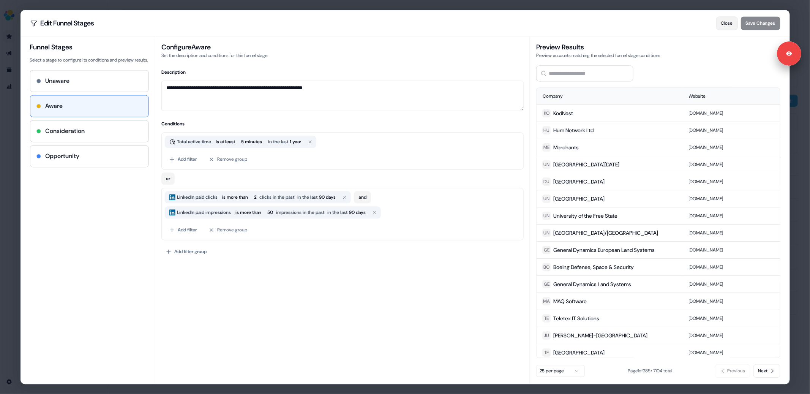
click at [727, 23] on button "Close" at bounding box center [728, 23] width 22 height 14
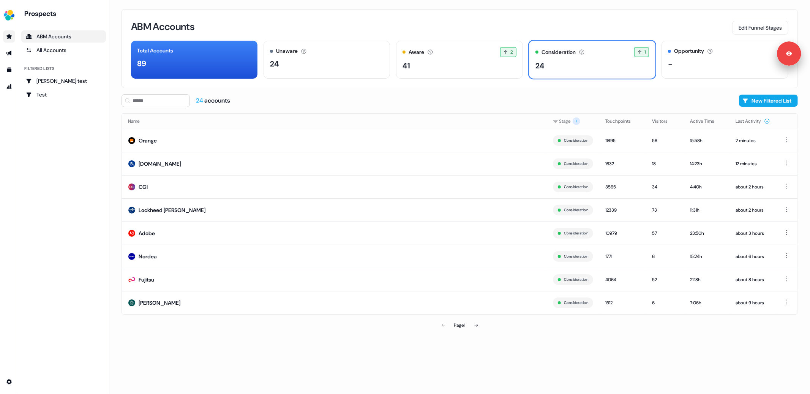
click at [432, 20] on div "ABM Accounts Edit Funnel Stages" at bounding box center [460, 27] width 658 height 16
click at [414, 98] on div "24 accounts New Filtered List" at bounding box center [460, 100] width 677 height 13
click at [420, 102] on div "24 accounts New Filtered List" at bounding box center [460, 100] width 677 height 13
click at [9, 383] on html "For the best experience switch devices to a bigger screen. Go to Userled.io Pro…" at bounding box center [405, 197] width 810 height 394
click at [11, 367] on html "For the best experience switch devices to a bigger screen. Go to Userled.io Pro…" at bounding box center [405, 197] width 810 height 394
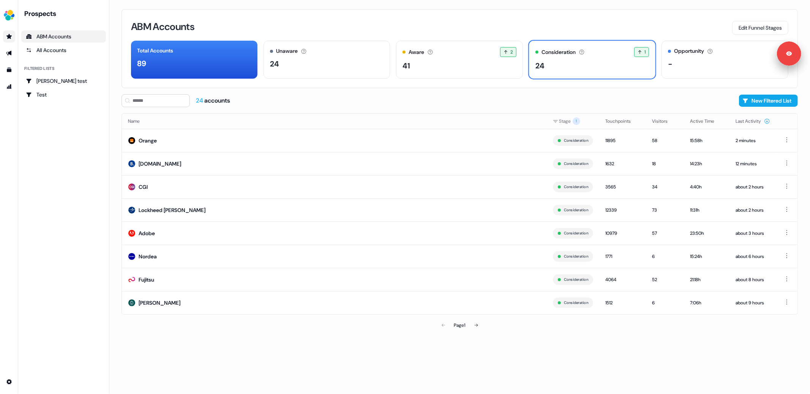
click at [8, 96] on div "side nav menu" at bounding box center [9, 209] width 18 height 358
click at [405, 24] on div "ABM Accounts Edit Funnel Stages" at bounding box center [460, 27] width 658 height 16
click at [8, 52] on icon "Go to outbound experience" at bounding box center [8, 53] width 5 height 5
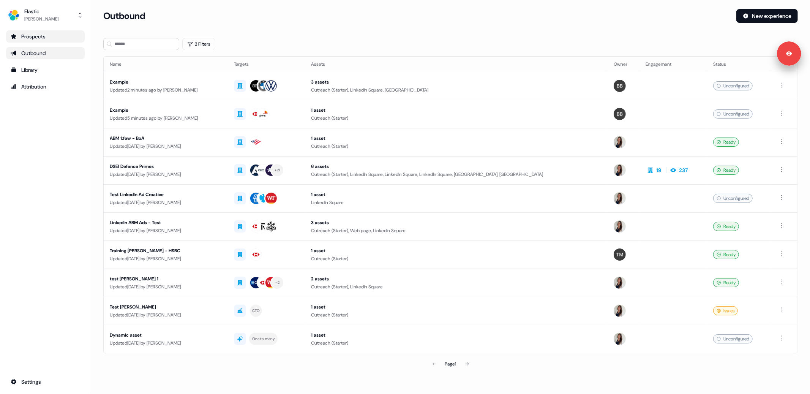
click at [393, 35] on section "Loading... Outbound New experience 2 Filters Name Targets Assets Owner Engageme…" at bounding box center [450, 201] width 719 height 384
click at [394, 43] on div "2 Filters" at bounding box center [450, 44] width 695 height 12
click at [419, 43] on div "2 Filters" at bounding box center [450, 44] width 695 height 12
click at [47, 135] on div "Prospects Outbound Library Attribution Settings" at bounding box center [45, 209] width 79 height 358
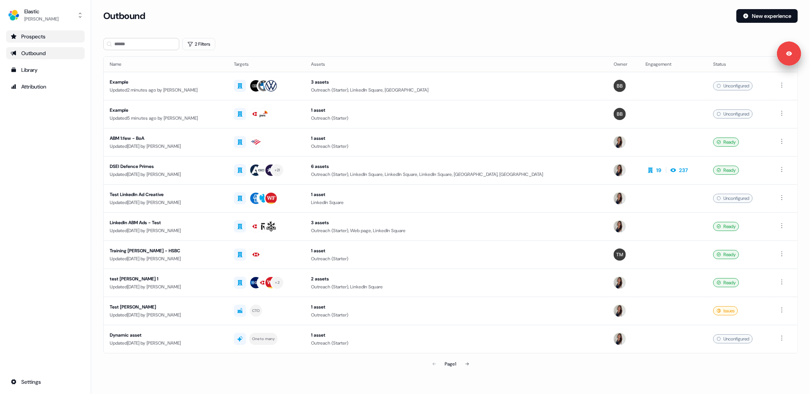
click at [51, 195] on div "Prospects Outbound Library Attribution Settings" at bounding box center [45, 209] width 79 height 358
click at [409, 17] on div "Outbound" at bounding box center [416, 16] width 627 height 14
click at [46, 75] on link "Library" at bounding box center [45, 70] width 79 height 12
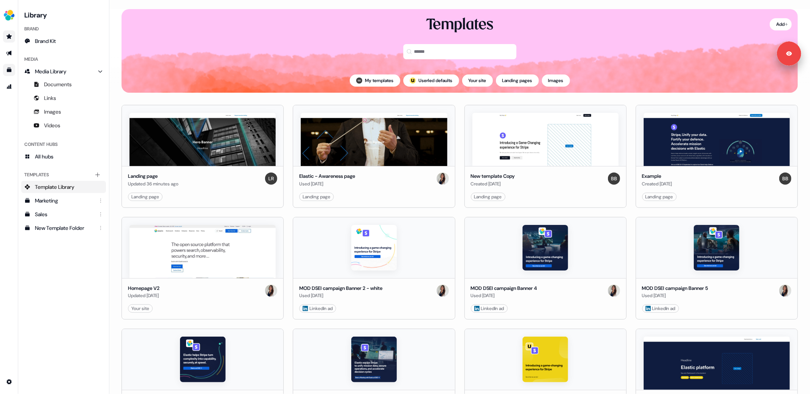
scroll to position [5, 0]
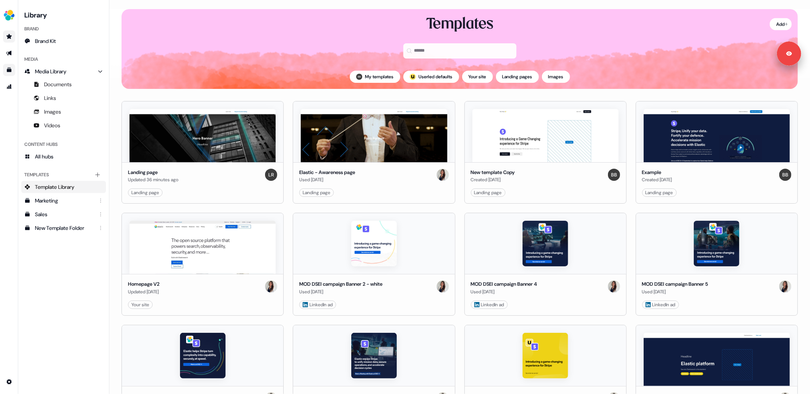
click at [10, 36] on icon "Go to prospects" at bounding box center [8, 36] width 5 height 5
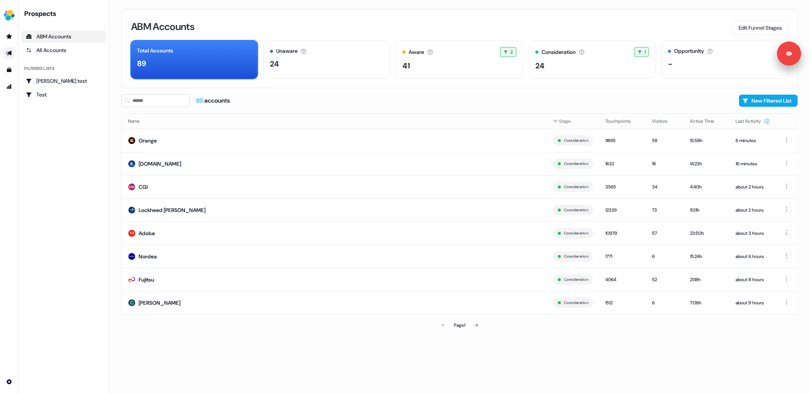
click at [13, 52] on link "Go to outbound experience" at bounding box center [9, 53] width 12 height 12
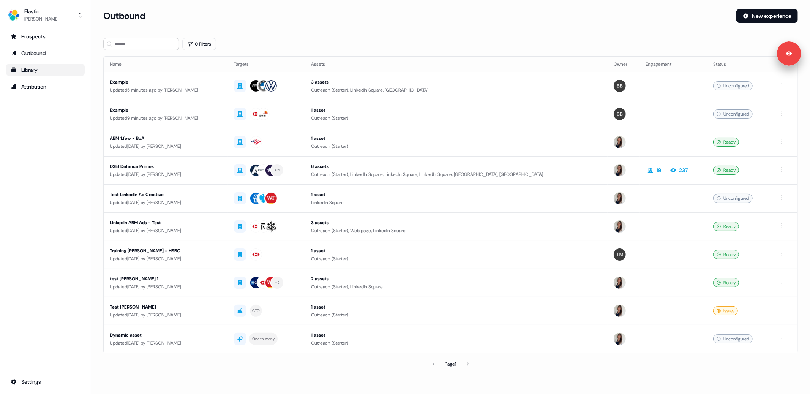
click at [9, 71] on link "Library" at bounding box center [45, 70] width 79 height 12
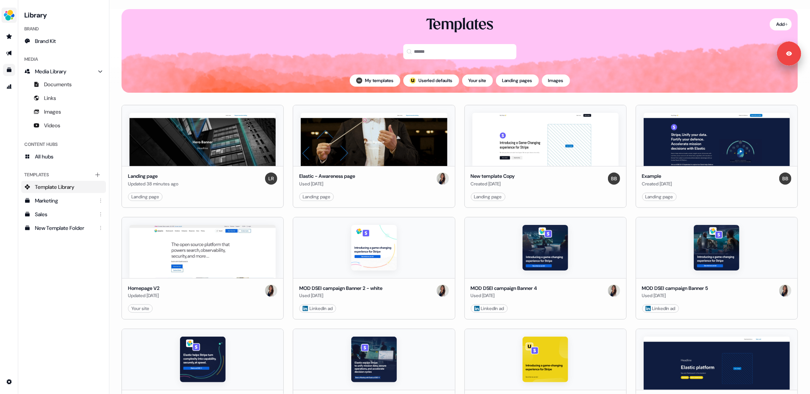
click at [9, 13] on img "side nav menu" at bounding box center [9, 15] width 12 height 12
click at [4, 133] on div "Help documentation Feedback Logout" at bounding box center [9, 197] width 18 height 394
drag, startPoint x: 62, startPoint y: 273, endPoint x: 83, endPoint y: 197, distance: 79.3
click at [63, 272] on div "Library Brand Brand Kit Media Media Library Documents Links Images Videos Conte…" at bounding box center [63, 197] width 85 height 376
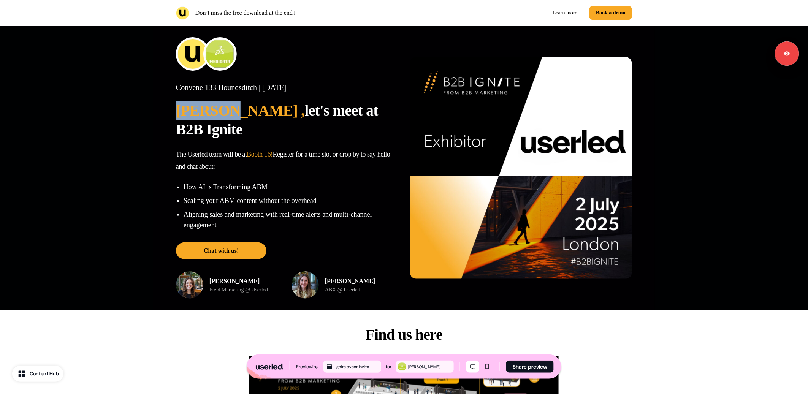
drag, startPoint x: 177, startPoint y: 111, endPoint x: 213, endPoint y: 112, distance: 36.1
click at [213, 112] on span "Lalith ," at bounding box center [240, 110] width 129 height 17
click at [179, 105] on span "[PERSON_NAME] ," at bounding box center [240, 110] width 129 height 17
drag, startPoint x: 175, startPoint y: 114, endPoint x: 214, endPoint y: 114, distance: 38.4
click at [214, 114] on div "Convene 133 Houndsditch | Wednesday 2nd July 2025 Lalith , let's meet at B2B Ig…" at bounding box center [404, 168] width 502 height 284
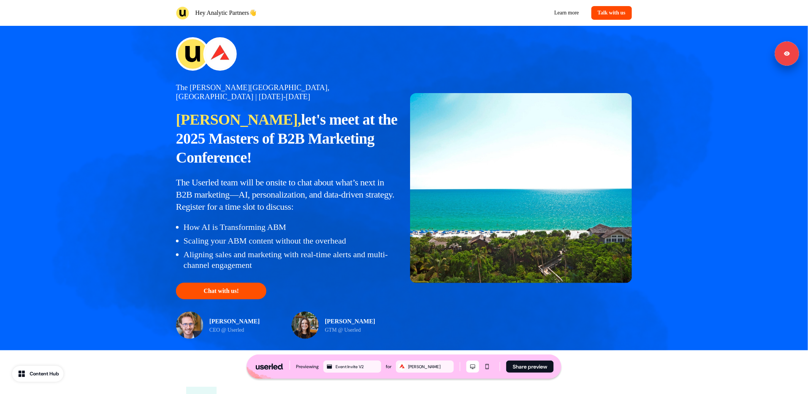
click at [225, 283] on button "Chat with us!" at bounding box center [221, 291] width 90 height 17
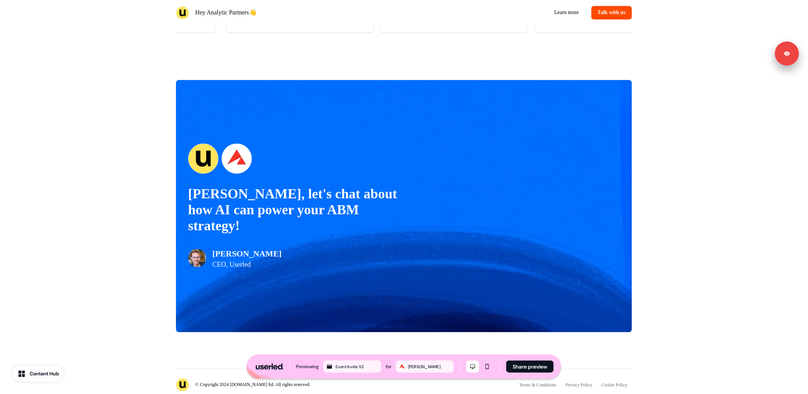
scroll to position [604, 0]
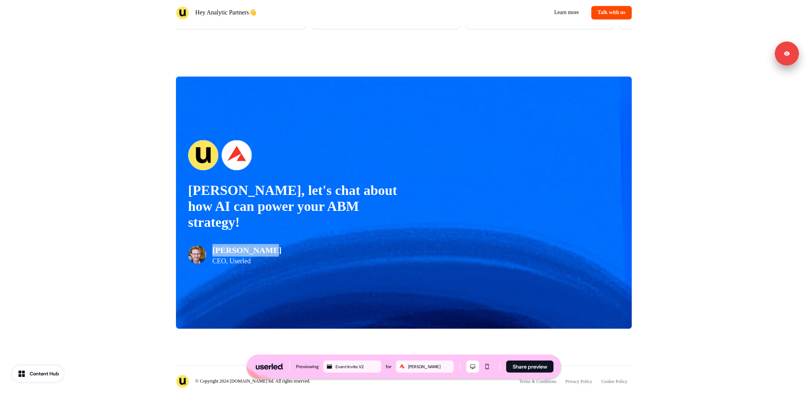
drag, startPoint x: 263, startPoint y: 233, endPoint x: 213, endPoint y: 234, distance: 50.2
click at [213, 234] on div "Yann Sarfati CEO, Userled" at bounding box center [296, 248] width 216 height 33
click at [214, 244] on p "Yann Sarfati" at bounding box center [246, 250] width 69 height 13
drag, startPoint x: 214, startPoint y: 233, endPoint x: 266, endPoint y: 239, distance: 52.3
click at [266, 239] on div "Yann Sarfati CEO, Userled" at bounding box center [296, 248] width 216 height 33
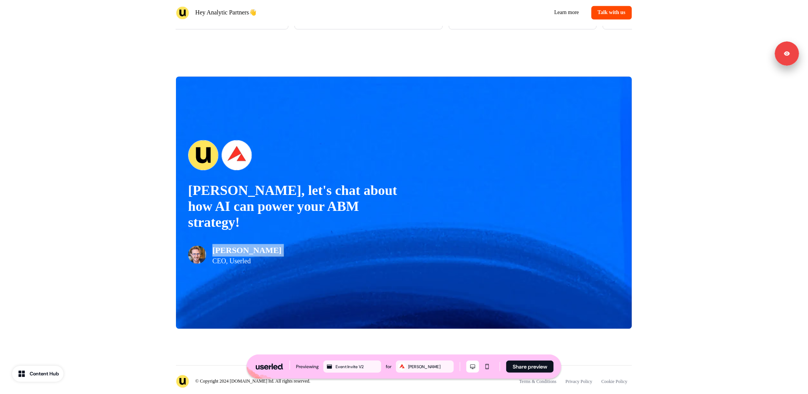
scroll to position [604, 0]
click at [397, 126] on div "Jonathan, let's chat about how AI can power your ABM strategy! Yann Sarfati CEO…" at bounding box center [404, 203] width 456 height 252
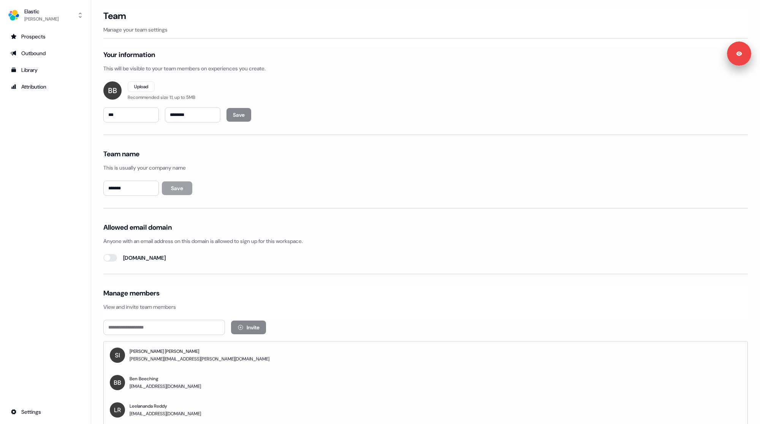
click at [36, 136] on div "Prospects Outbound Library Attribution Settings" at bounding box center [45, 223] width 79 height 387
click at [50, 130] on div "Prospects Outbound Library Attribution Settings" at bounding box center [45, 223] width 79 height 387
click at [47, 165] on div "Prospects Outbound Library Attribution Settings" at bounding box center [45, 223] width 79 height 387
click at [35, 55] on div "Outbound" at bounding box center [46, 53] width 70 height 8
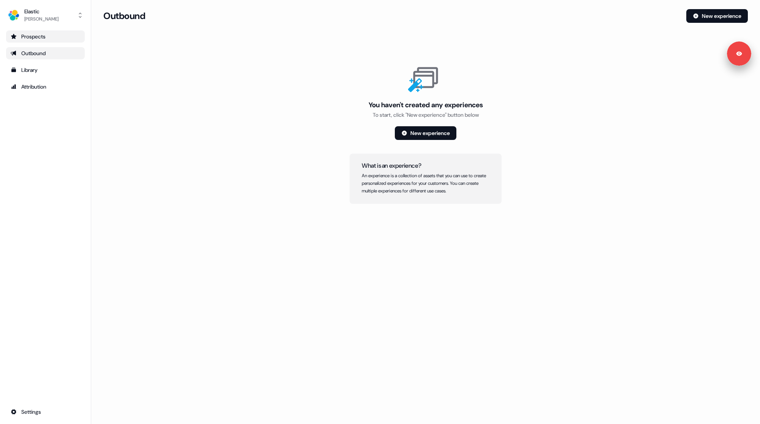
click at [36, 38] on div "Prospects" at bounding box center [46, 37] width 70 height 8
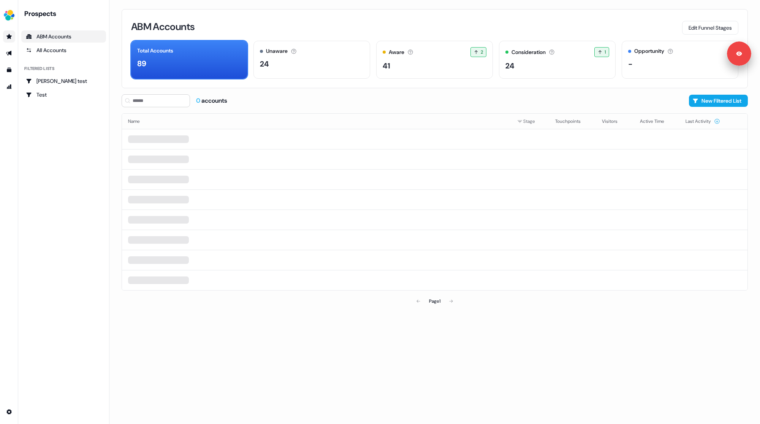
click at [43, 124] on div "Prospects ABM Accounts All Accounts Filtered lists Kelly test Test" at bounding box center [63, 211] width 85 height 405
click at [46, 125] on div "Prospects ABM Accounts All Accounts Filtered lists Kelly test Test" at bounding box center [63, 211] width 85 height 405
click at [50, 128] on div "Prospects ABM Accounts All Accounts Filtered lists Kelly test Test" at bounding box center [63, 211] width 85 height 405
click at [50, 129] on div "Prospects ABM Accounts All Accounts Filtered lists Kelly test Test" at bounding box center [63, 211] width 85 height 405
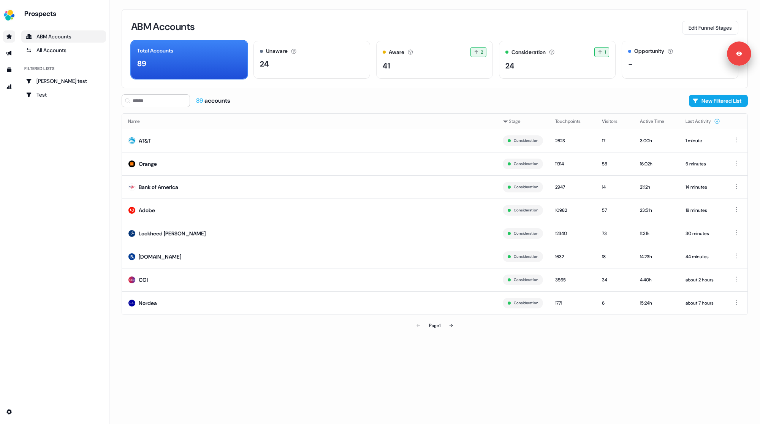
click at [56, 132] on div "Prospects ABM Accounts All Accounts Filtered lists Kelly test Test" at bounding box center [63, 211] width 85 height 405
click at [60, 173] on div "Prospects ABM Accounts All Accounts Filtered lists Kelly test Test" at bounding box center [63, 211] width 85 height 405
click at [60, 183] on div "Prospects ABM Accounts All Accounts Filtered lists Kelly test Test" at bounding box center [63, 211] width 85 height 405
click at [58, 183] on div "Prospects ABM Accounts All Accounts Filtered lists Kelly test Test" at bounding box center [63, 211] width 85 height 405
click at [58, 181] on div "Prospects ABM Accounts All Accounts Filtered lists Kelly test Test" at bounding box center [63, 211] width 85 height 405
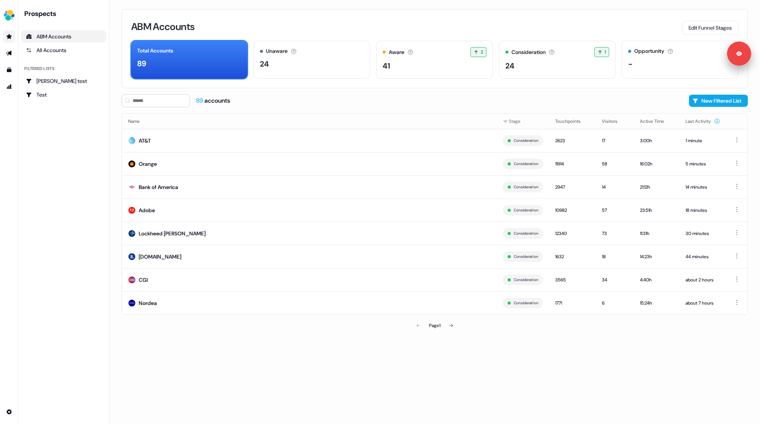
click at [58, 182] on div "Prospects ABM Accounts All Accounts Filtered lists Kelly test Test" at bounding box center [63, 211] width 85 height 405
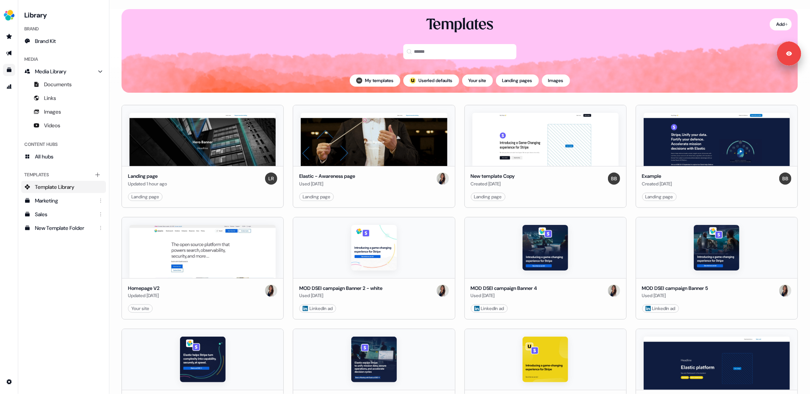
click at [387, 49] on div "Templates" at bounding box center [460, 41] width 677 height 53
click at [384, 52] on div "Templates" at bounding box center [460, 41] width 677 height 53
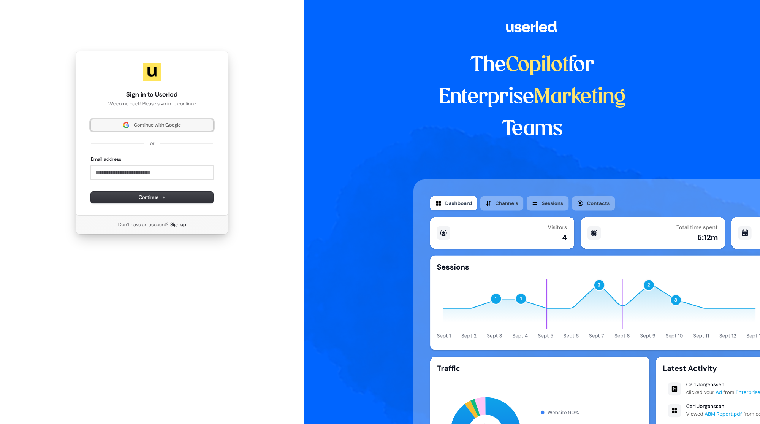
click at [142, 127] on span "Continue with Google" at bounding box center [157, 125] width 47 height 7
